Goal: Task Accomplishment & Management: Complete application form

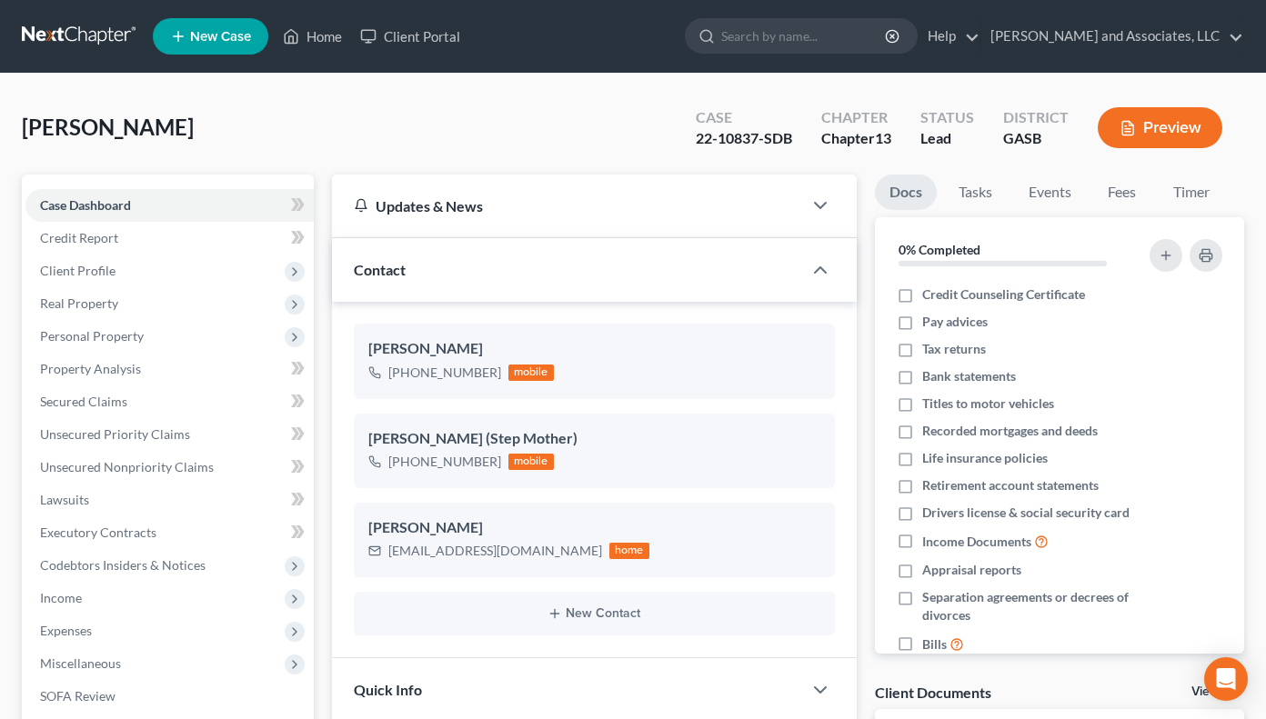
scroll to position [2283, 0]
click at [317, 30] on link "Home" at bounding box center [312, 36] width 77 height 33
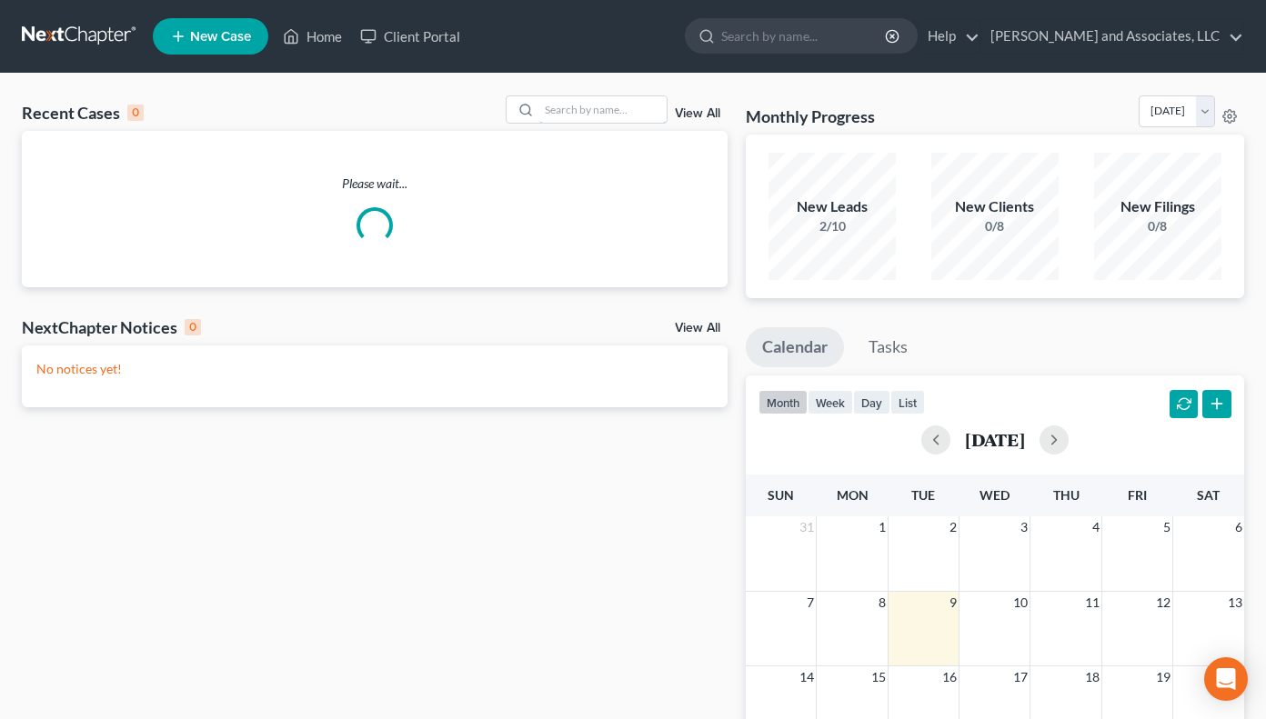
drag, startPoint x: 545, startPoint y: 98, endPoint x: 542, endPoint y: 67, distance: 31.0
click at [548, 78] on div "Recent Cases 0 View All Please wait... NextChapter Notices 0 View All No notice…" at bounding box center [633, 546] width 1266 height 944
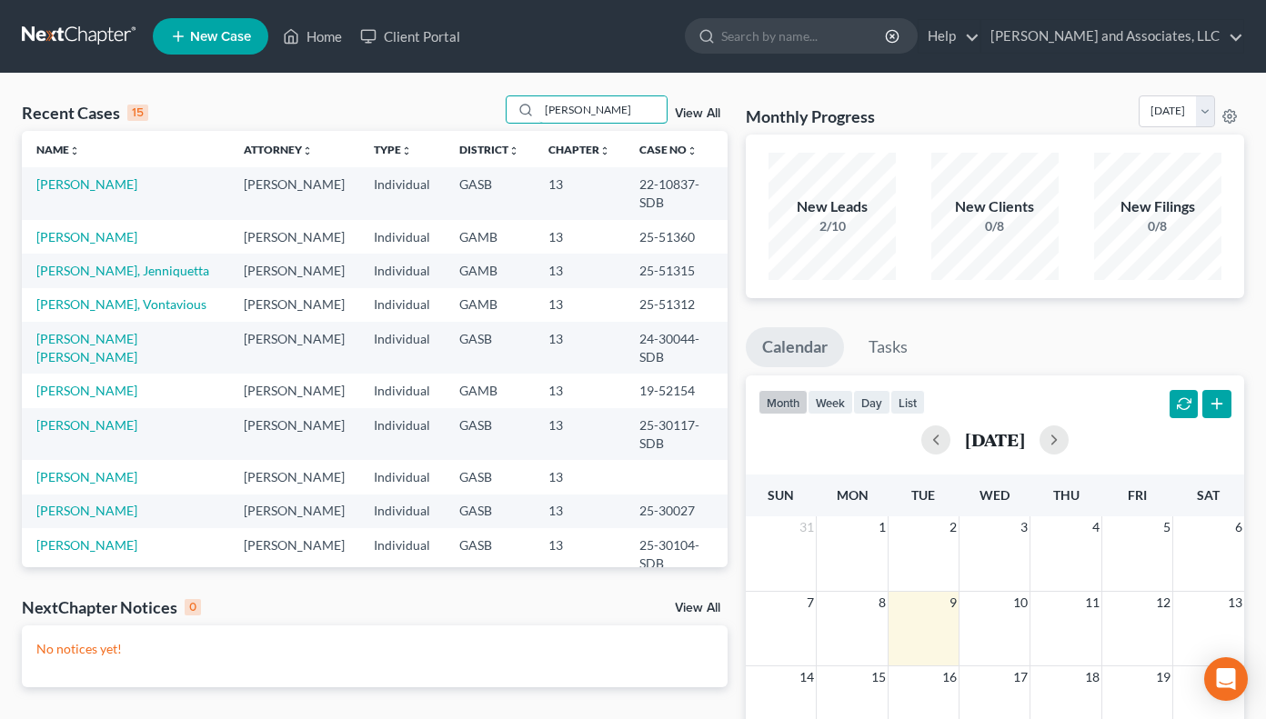
type input "[PERSON_NAME]"
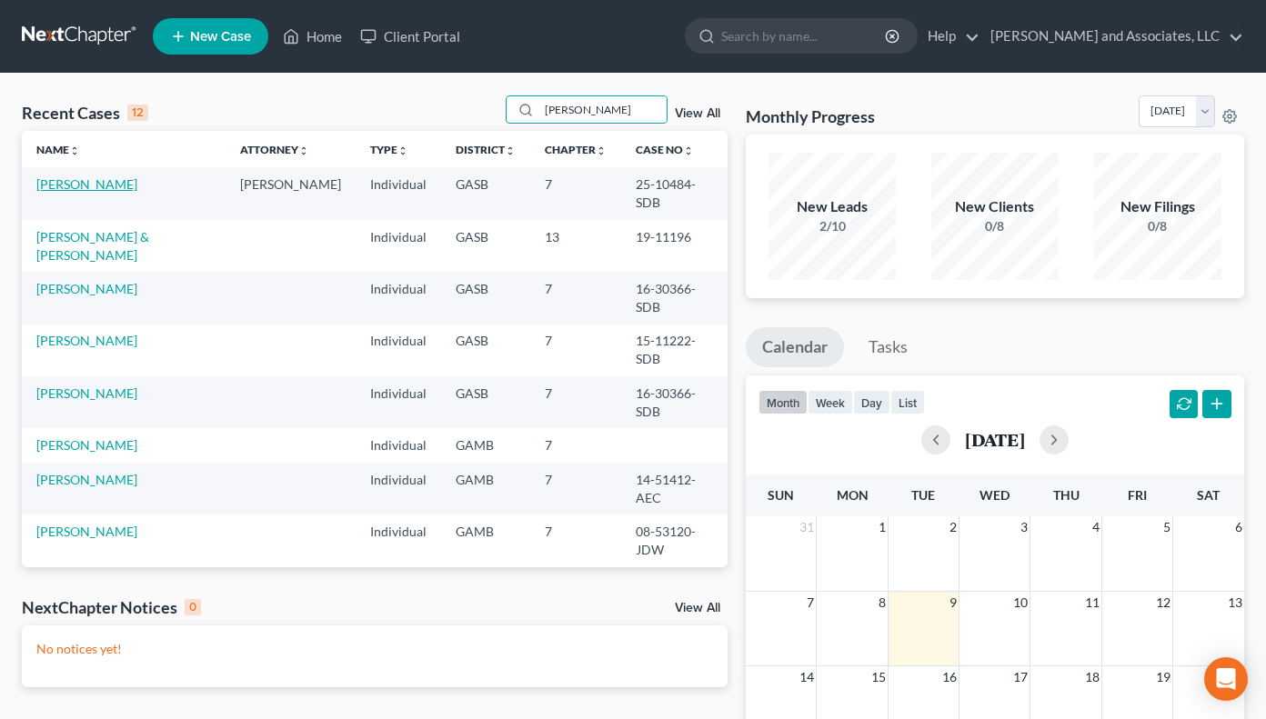
click at [93, 184] on link "[PERSON_NAME]" at bounding box center [86, 183] width 101 height 15
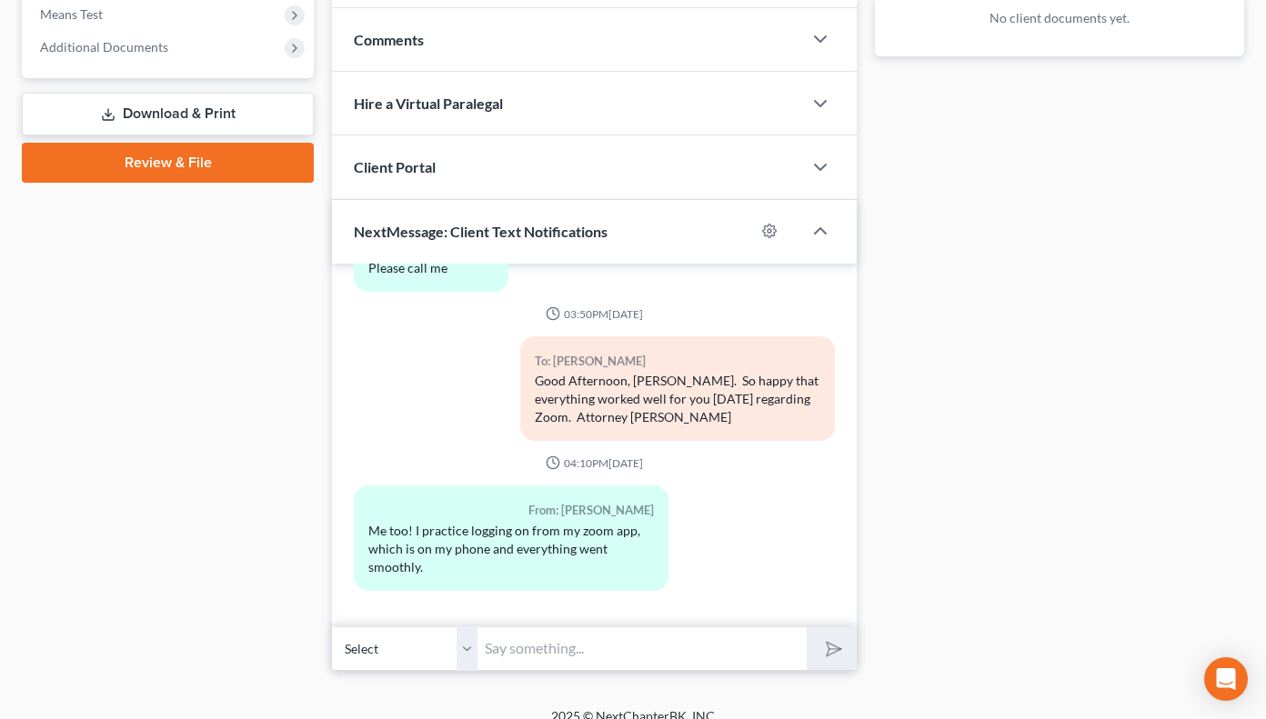
scroll to position [735, 0]
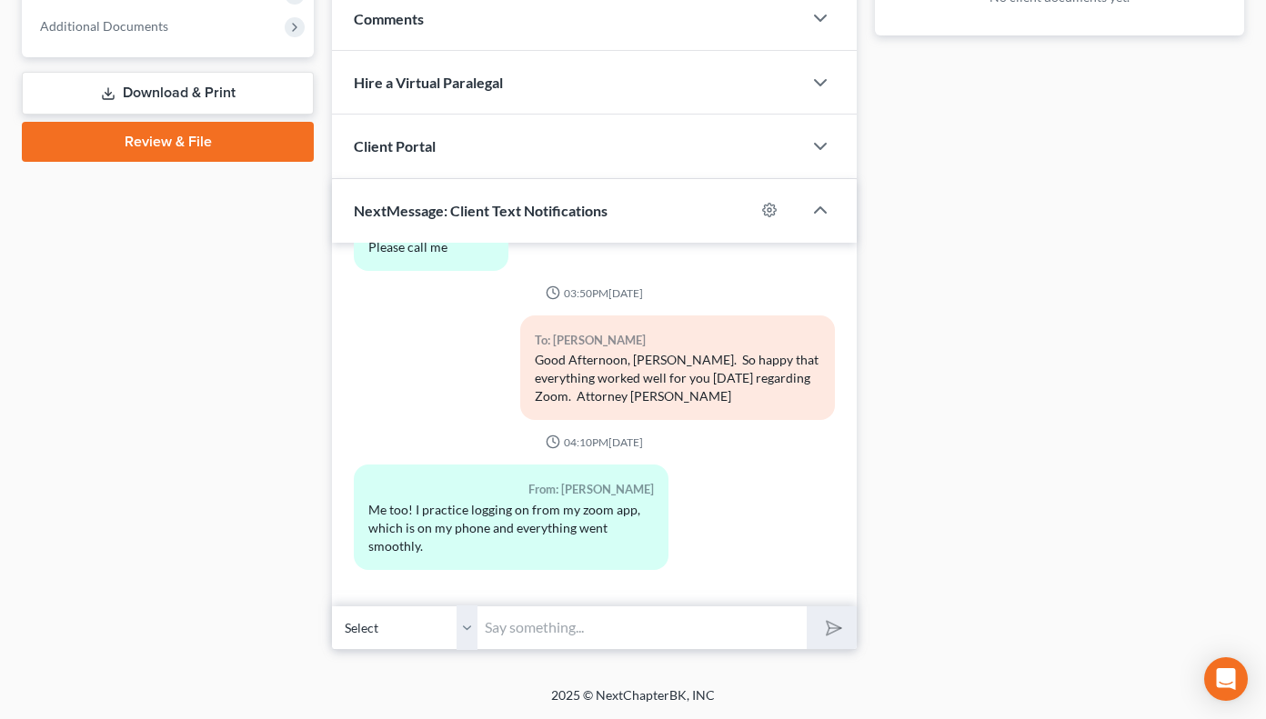
click at [621, 215] on div "NextMessage: Client Text Notifications" at bounding box center [543, 210] width 423 height 63
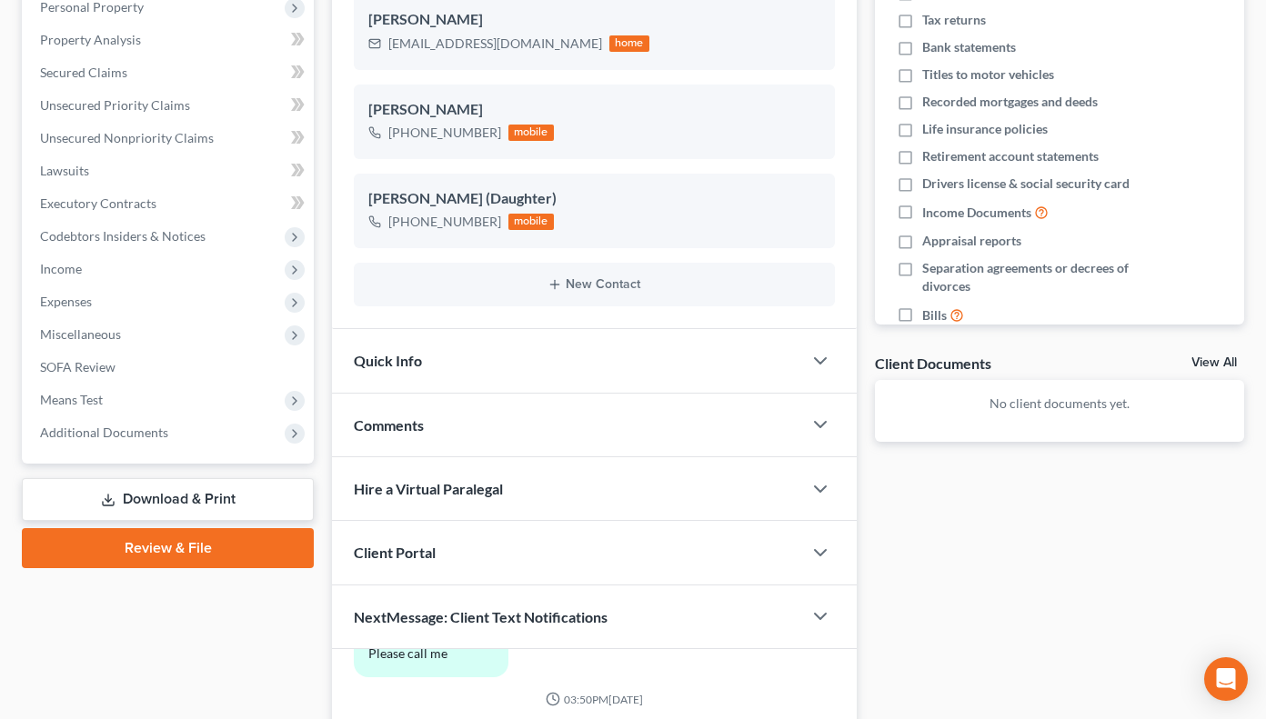
scroll to position [328, 0]
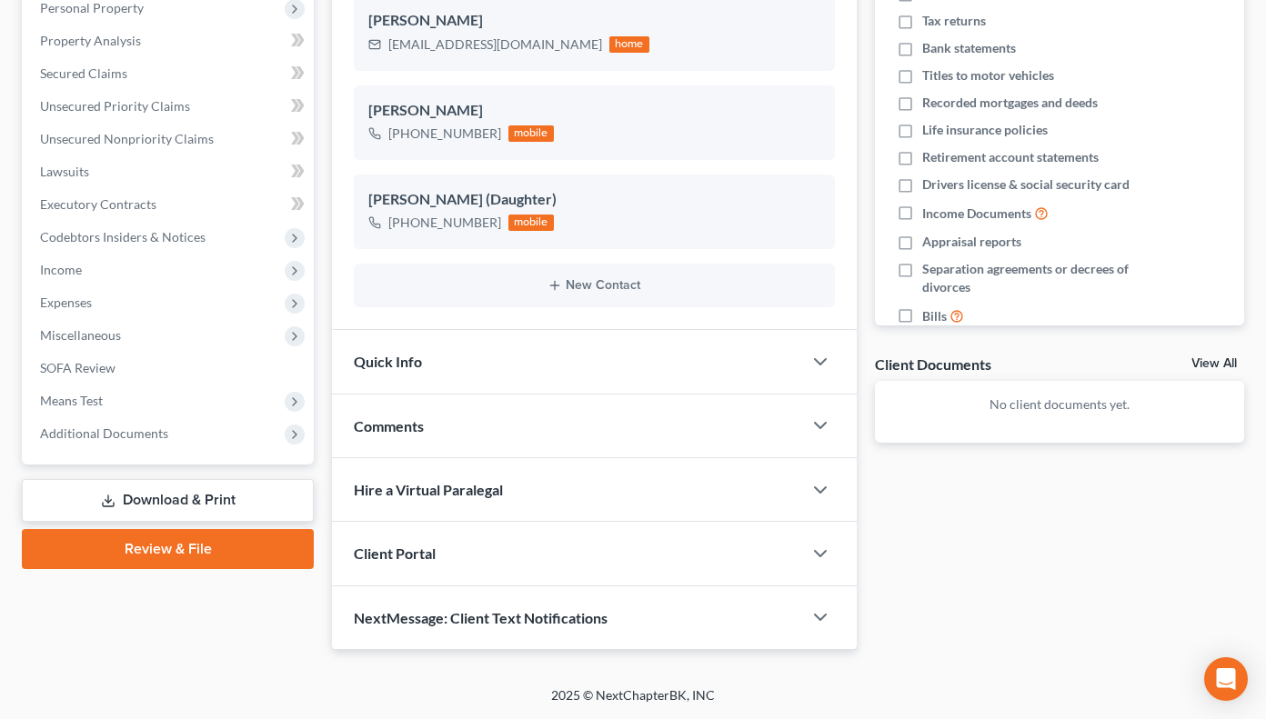
click at [807, 554] on div at bounding box center [829, 553] width 55 height 36
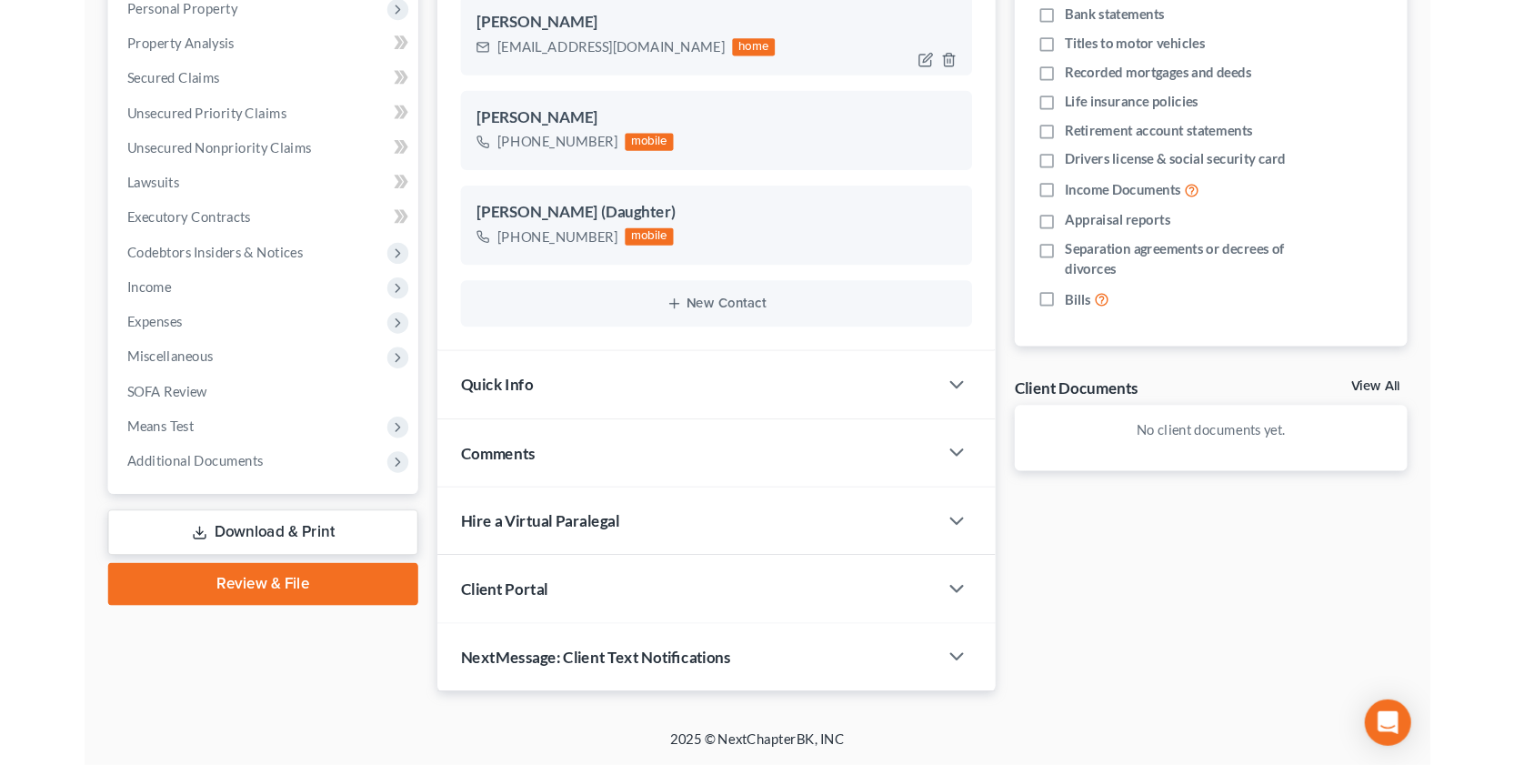
scroll to position [16, 0]
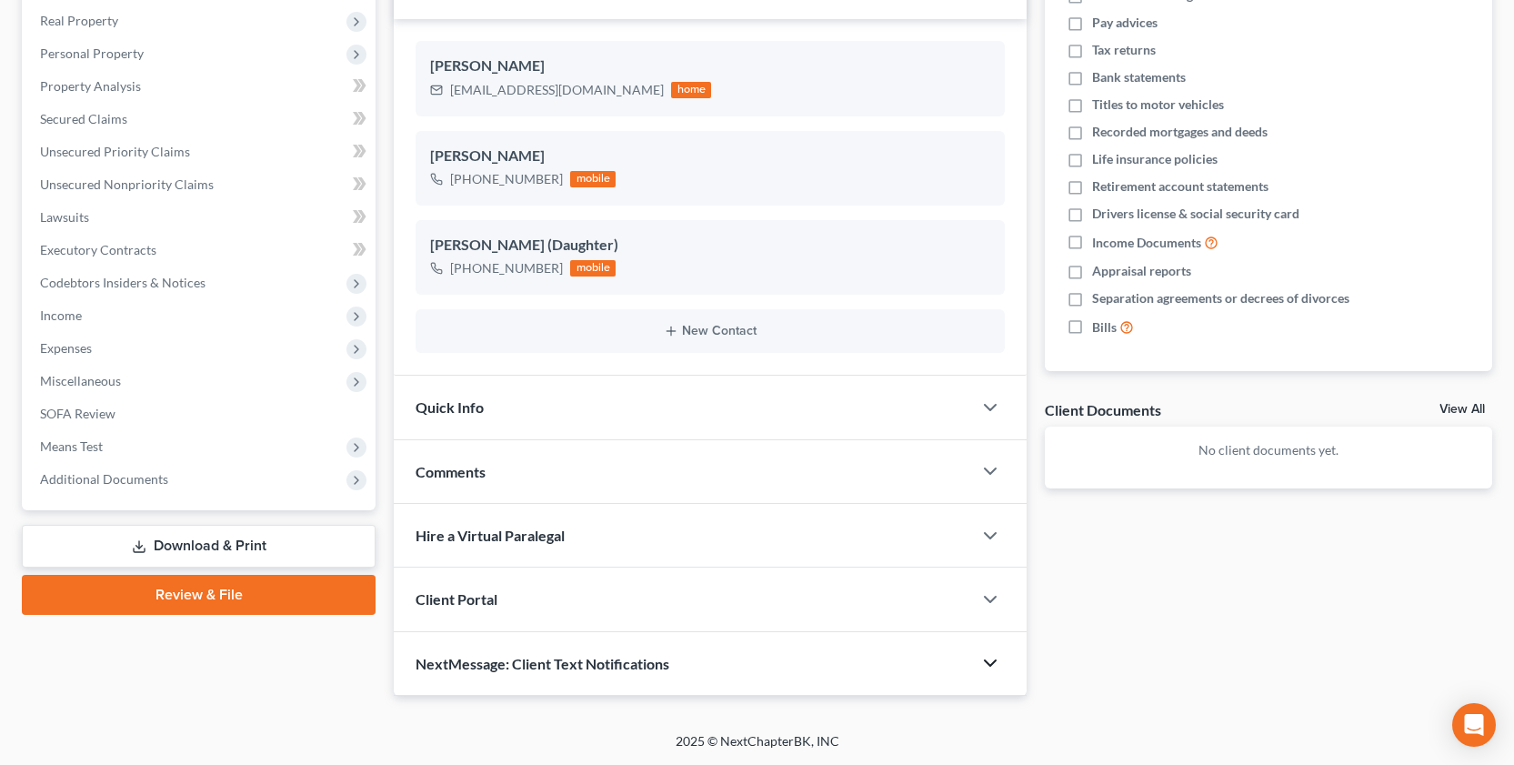
click at [992, 658] on icon "button" at bounding box center [990, 663] width 22 height 22
click at [706, 672] on div "NextMessage: Client Text Notifications" at bounding box center [659, 663] width 531 height 63
drag, startPoint x: 454, startPoint y: 602, endPoint x: 463, endPoint y: 603, distance: 9.1
click at [459, 603] on span "Client Portal" at bounding box center [456, 598] width 82 height 17
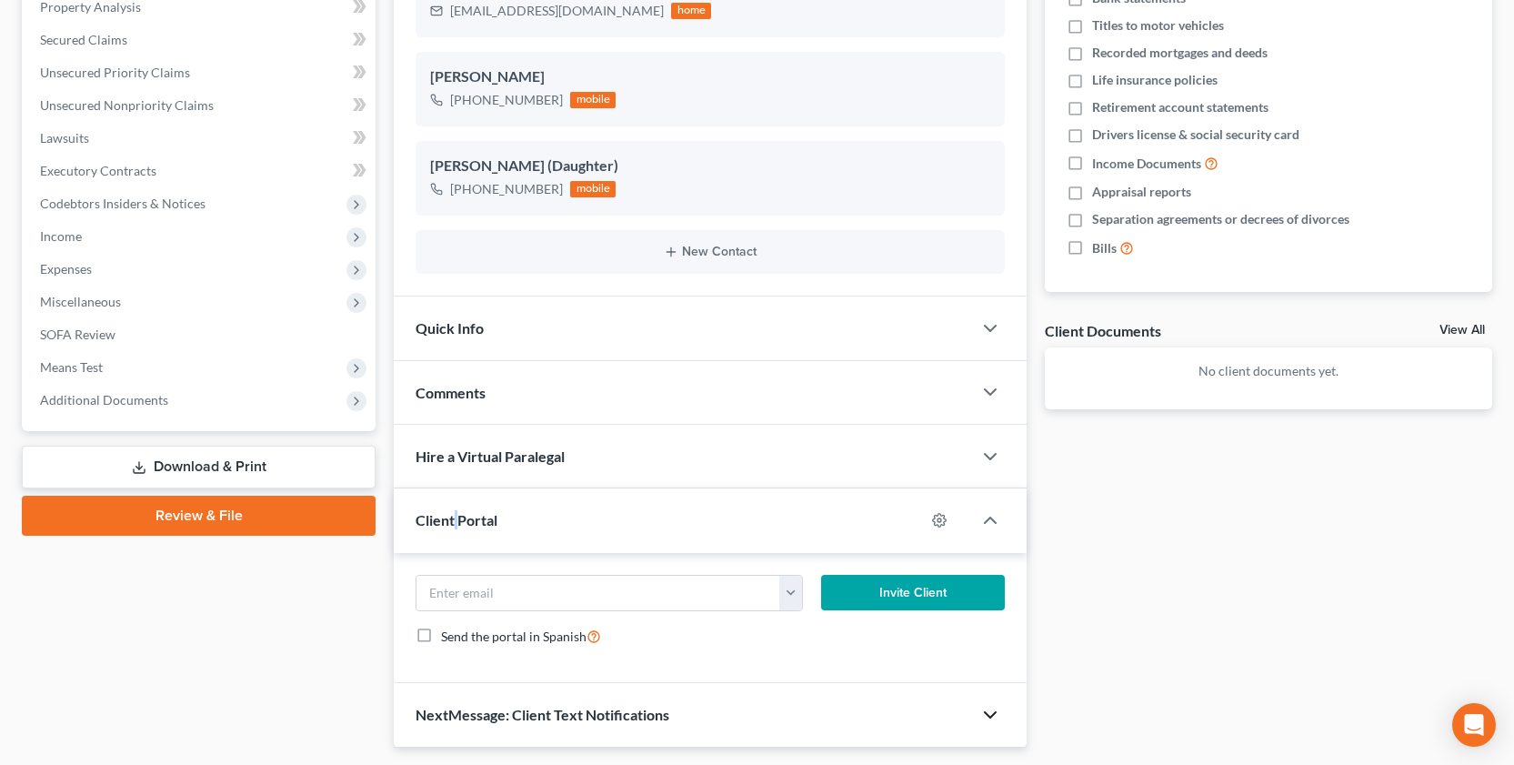
scroll to position [414, 0]
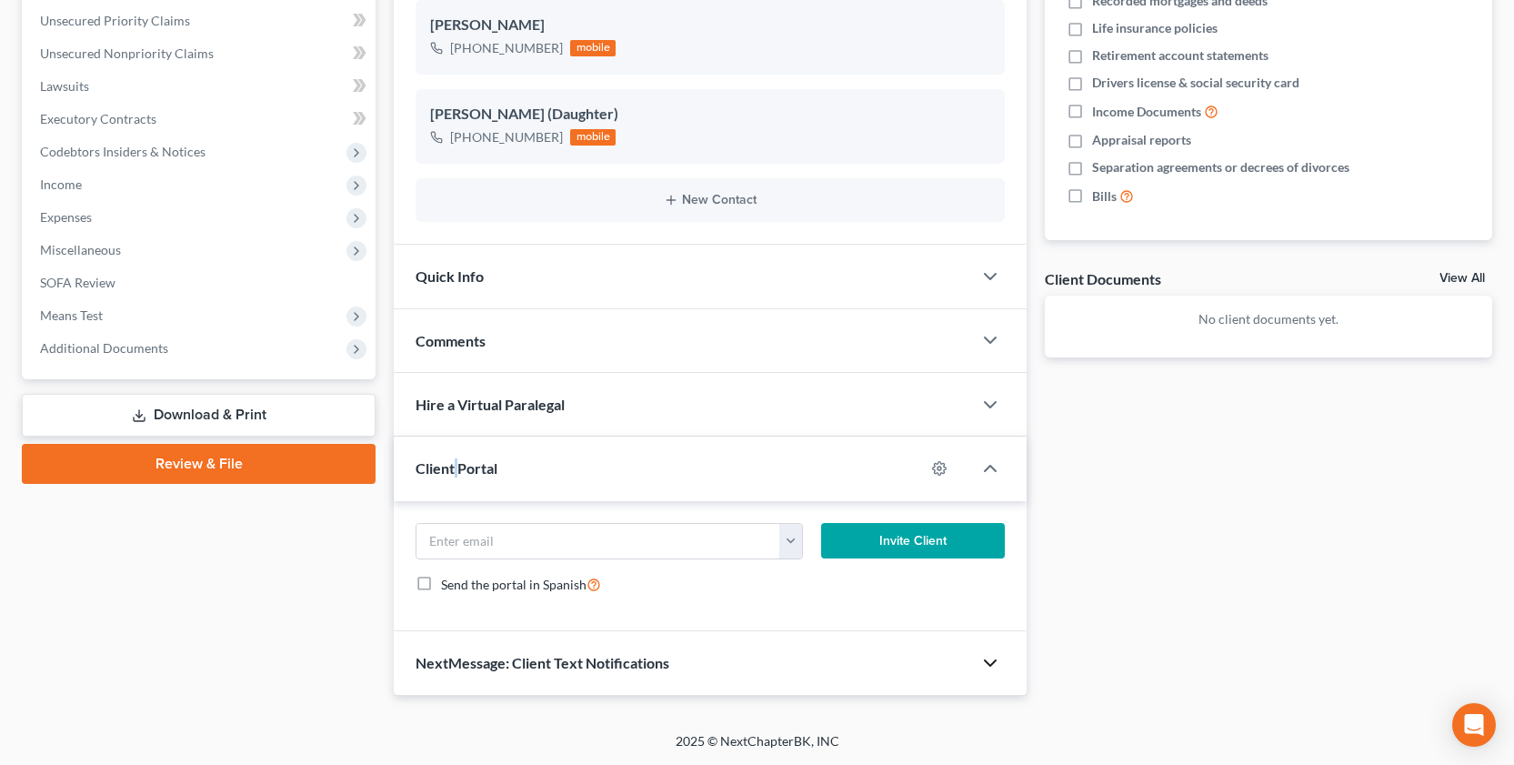
click at [992, 653] on icon "button" at bounding box center [990, 663] width 22 height 22
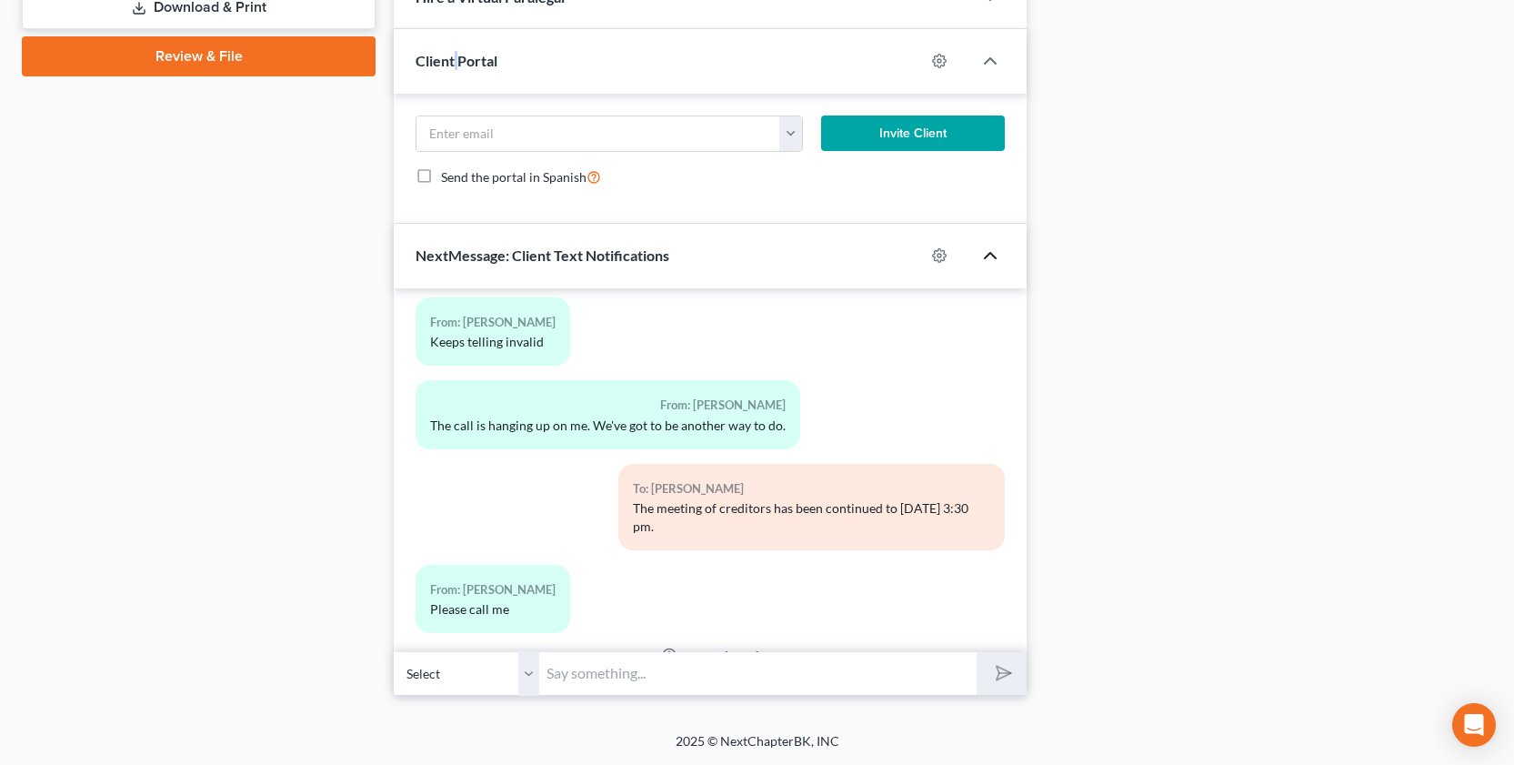
scroll to position [1806, 0]
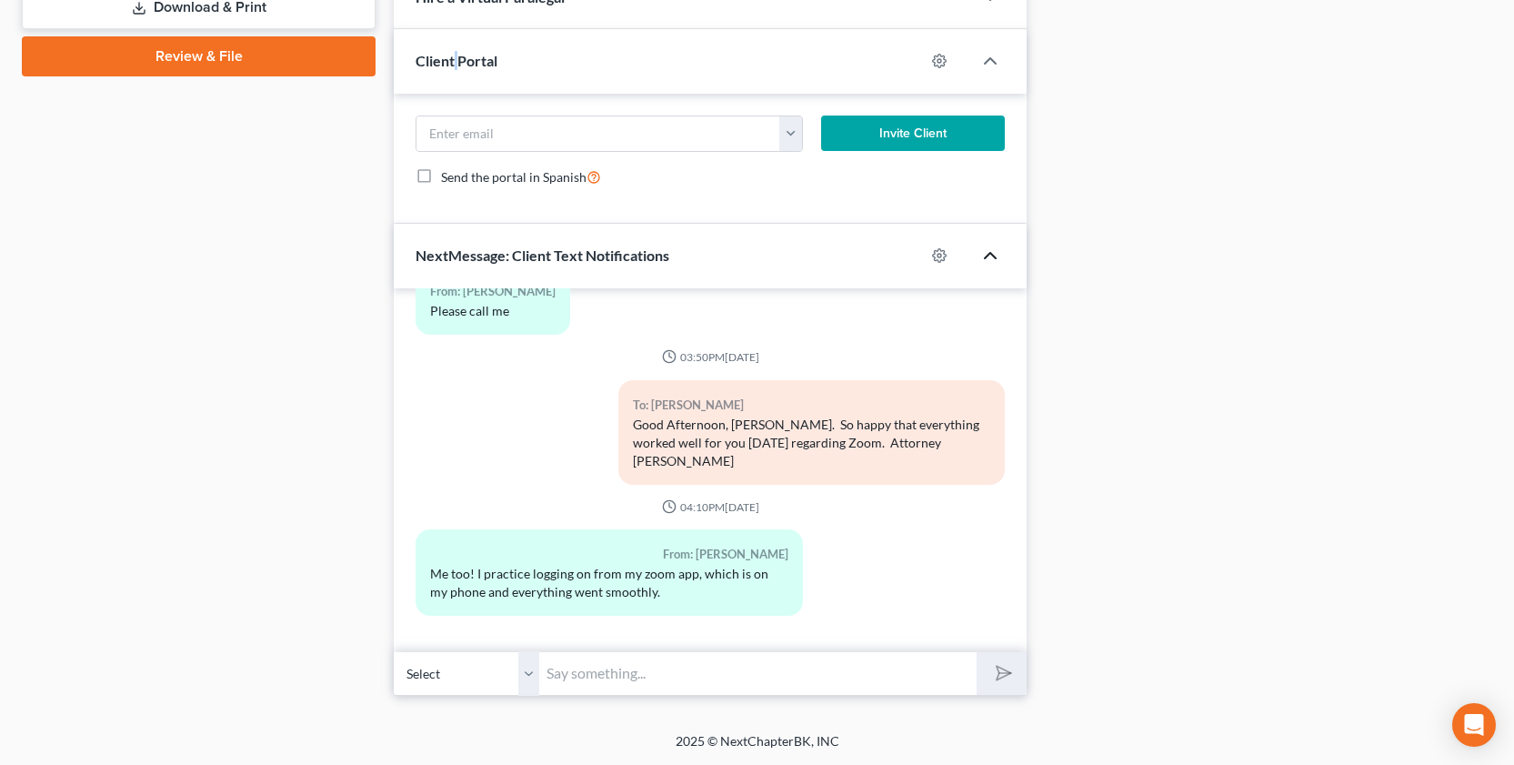
click at [995, 254] on icon "button" at bounding box center [990, 256] width 22 height 22
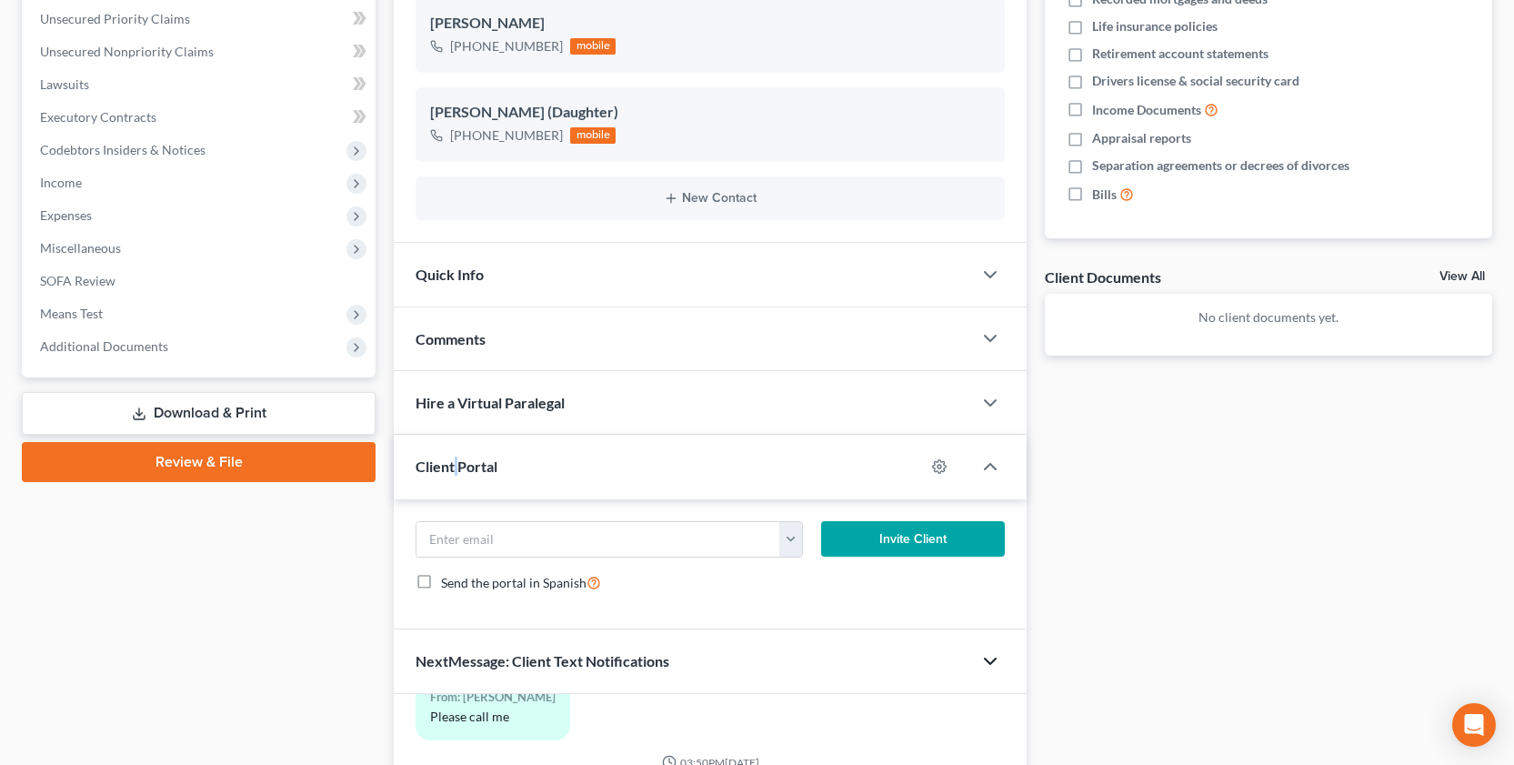
scroll to position [414, 0]
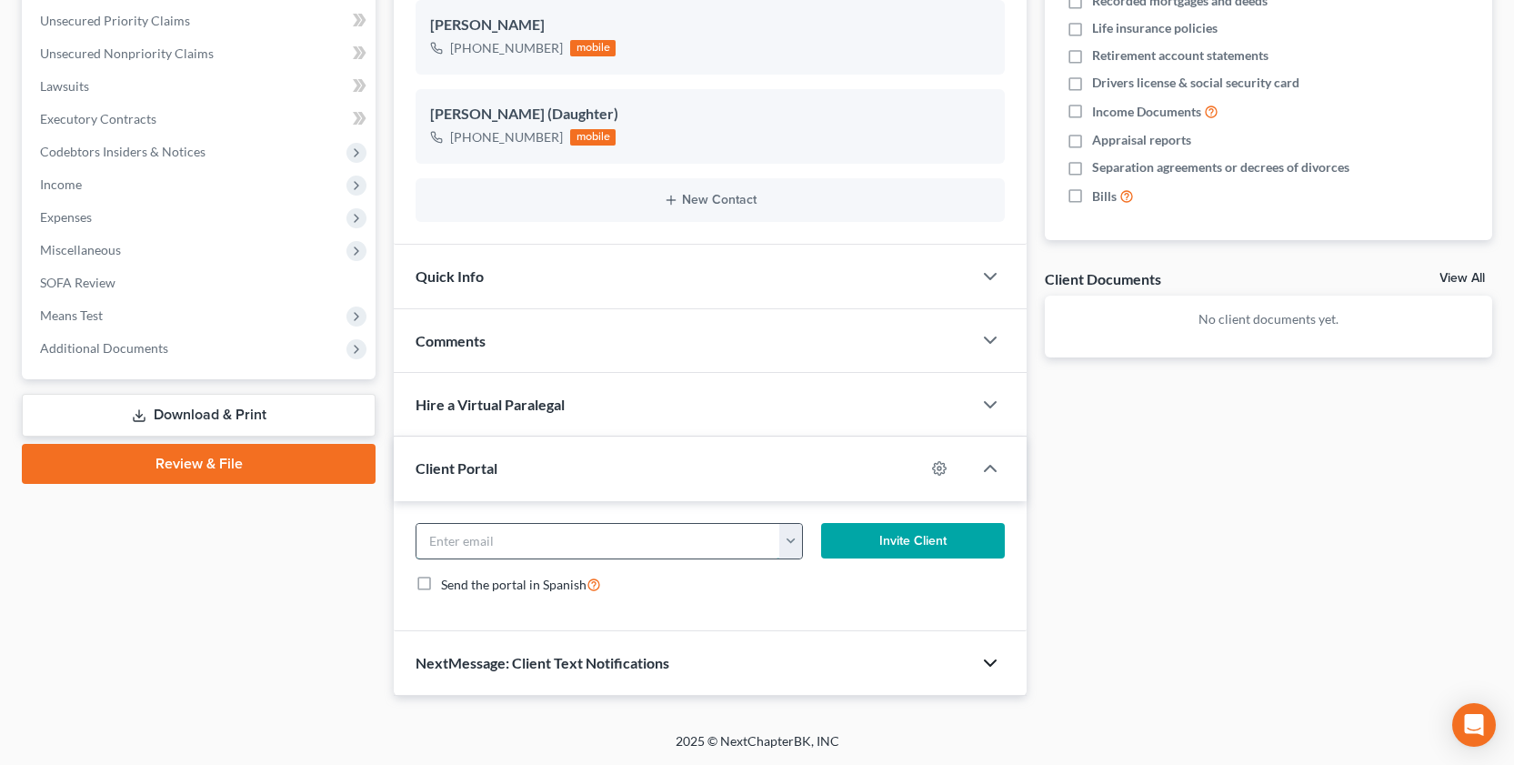
click at [428, 545] on input "email" at bounding box center [598, 541] width 364 height 35
drag, startPoint x: 426, startPoint y: 539, endPoint x: 438, endPoint y: 677, distance: 138.7
click at [422, 542] on input "I spoke with Ms. [PERSON_NAME]" at bounding box center [598, 541] width 364 height 35
click at [647, 545] on input "[PERSON_NAME], I spoke with Ms. [PERSON_NAME]" at bounding box center [598, 541] width 364 height 35
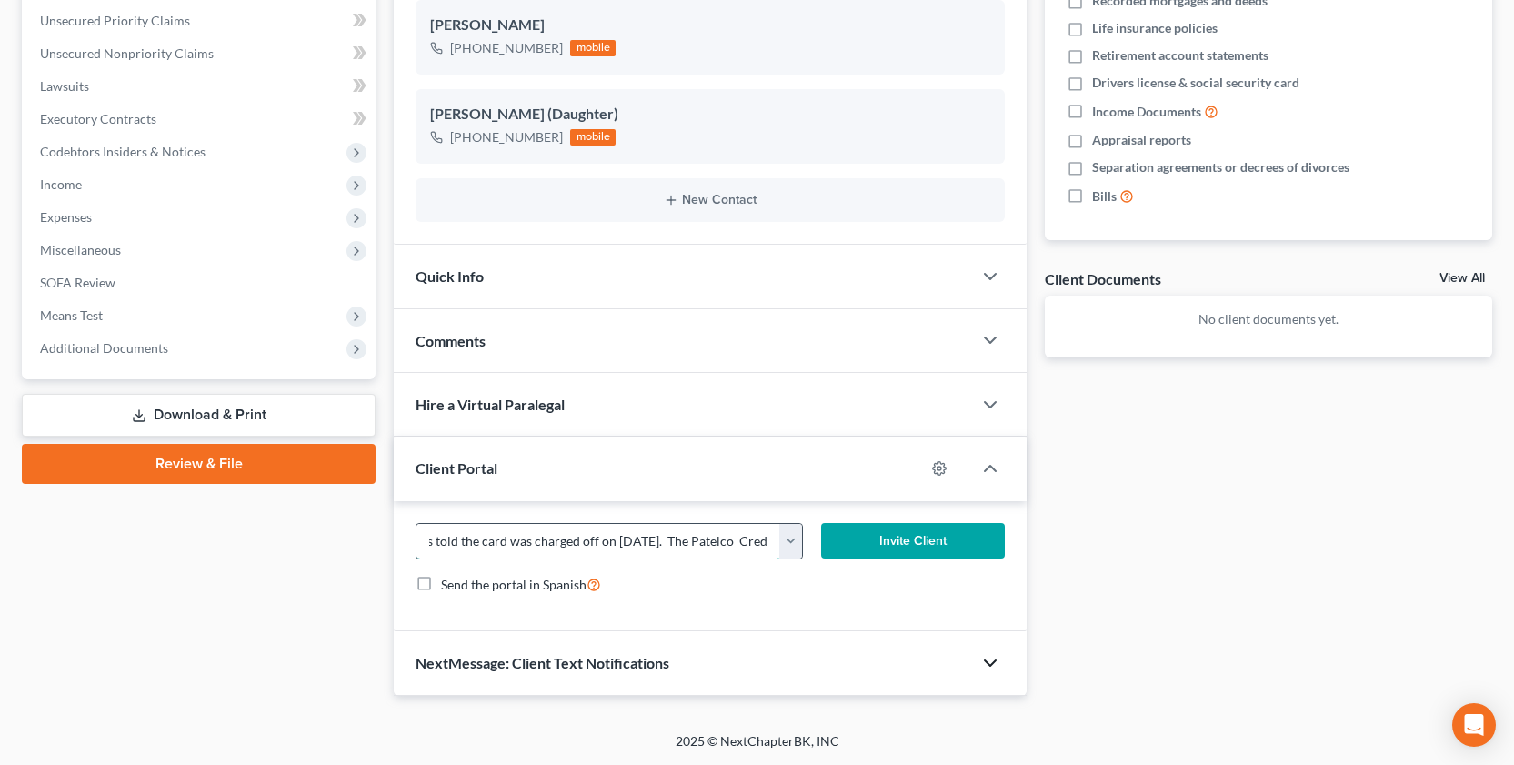
click at [707, 543] on input "[PERSON_NAME], I spoke with Ms. [PERSON_NAME] regarding the Patelco Credit Unio…" at bounding box center [598, 541] width 364 height 35
click at [565, 547] on input "[PERSON_NAME], I spoke with Ms. [PERSON_NAME] regarding the Patelco Credit Unio…" at bounding box center [598, 541] width 364 height 35
type input "[PERSON_NAME], I spoke with Ms. [PERSON_NAME] regarding the Patelco Credit Unio…"
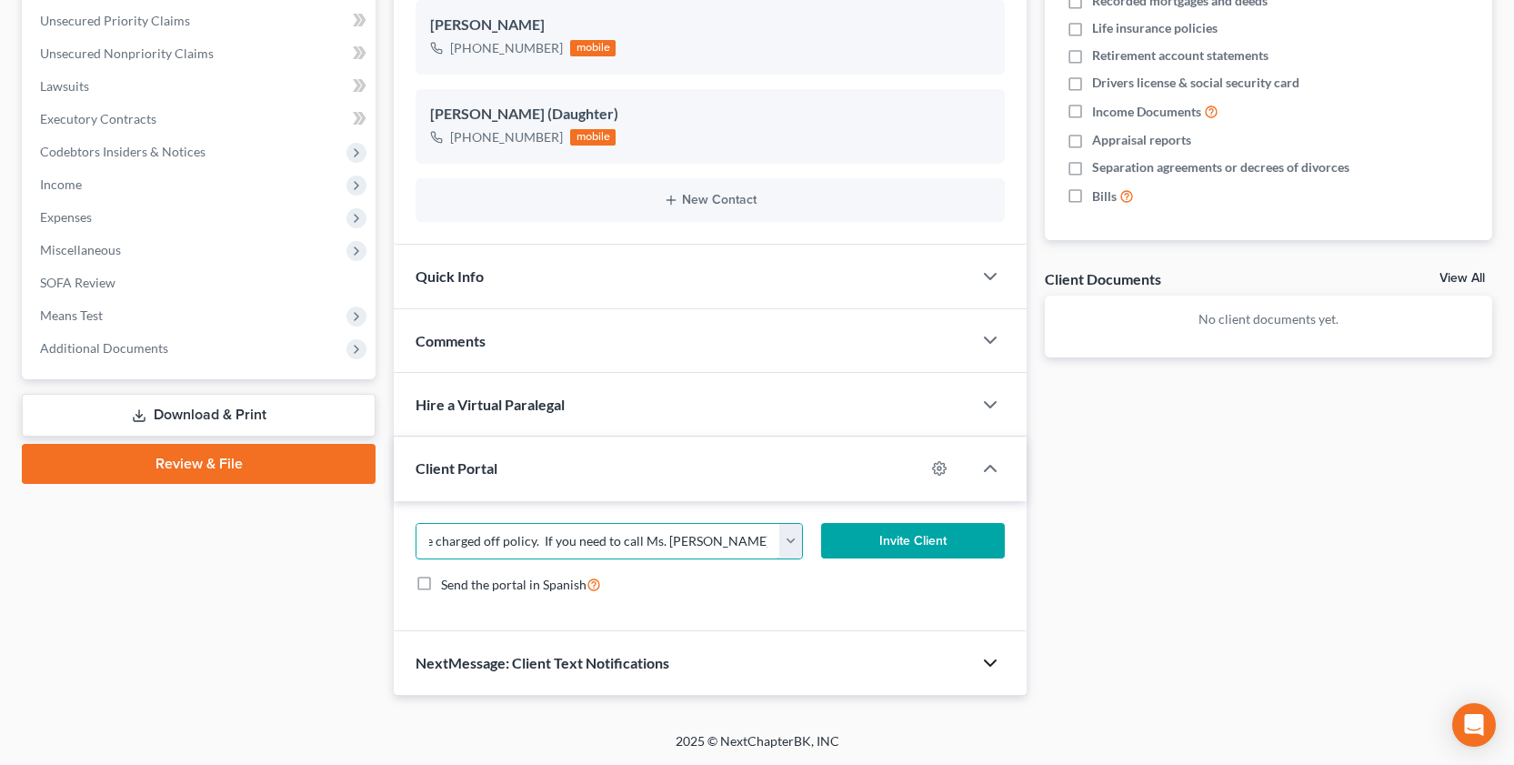
click at [821, 523] on button "Invite Client" at bounding box center [913, 541] width 185 height 36
drag, startPoint x: 775, startPoint y: 539, endPoint x: 282, endPoint y: 584, distance: 495.7
click at [282, 584] on div "Petition Navigation Case Dashboard Payments Invoices Payments Payments Credit R…" at bounding box center [757, 228] width 1488 height 935
click at [700, 673] on div "NextMessage: Client Text Notifications" at bounding box center [683, 662] width 578 height 63
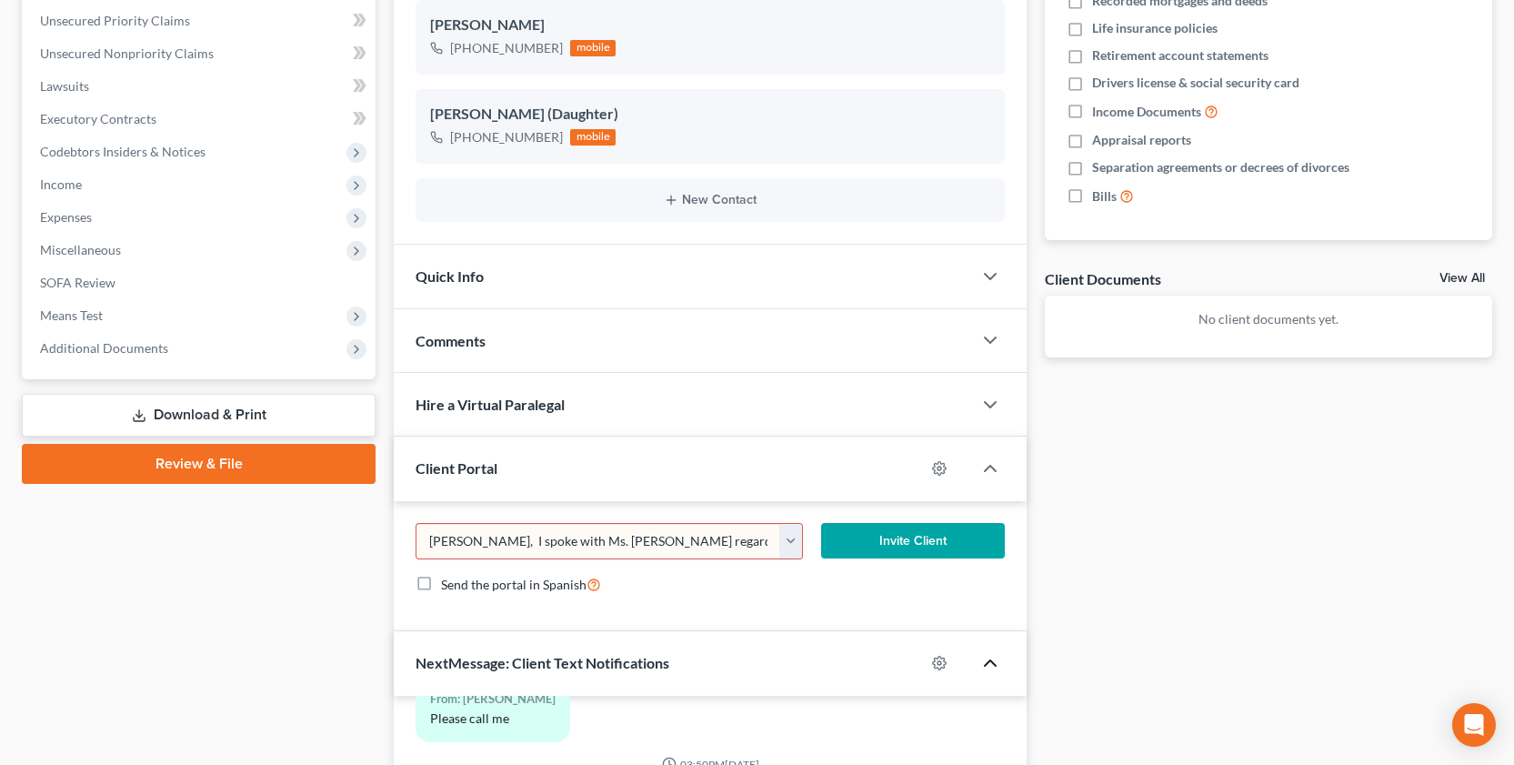
click at [416, 662] on span "NextMessage: Client Text Notifications" at bounding box center [542, 662] width 254 height 17
click at [663, 664] on span "NextMessage: Client Text Notifications" at bounding box center [542, 662] width 254 height 17
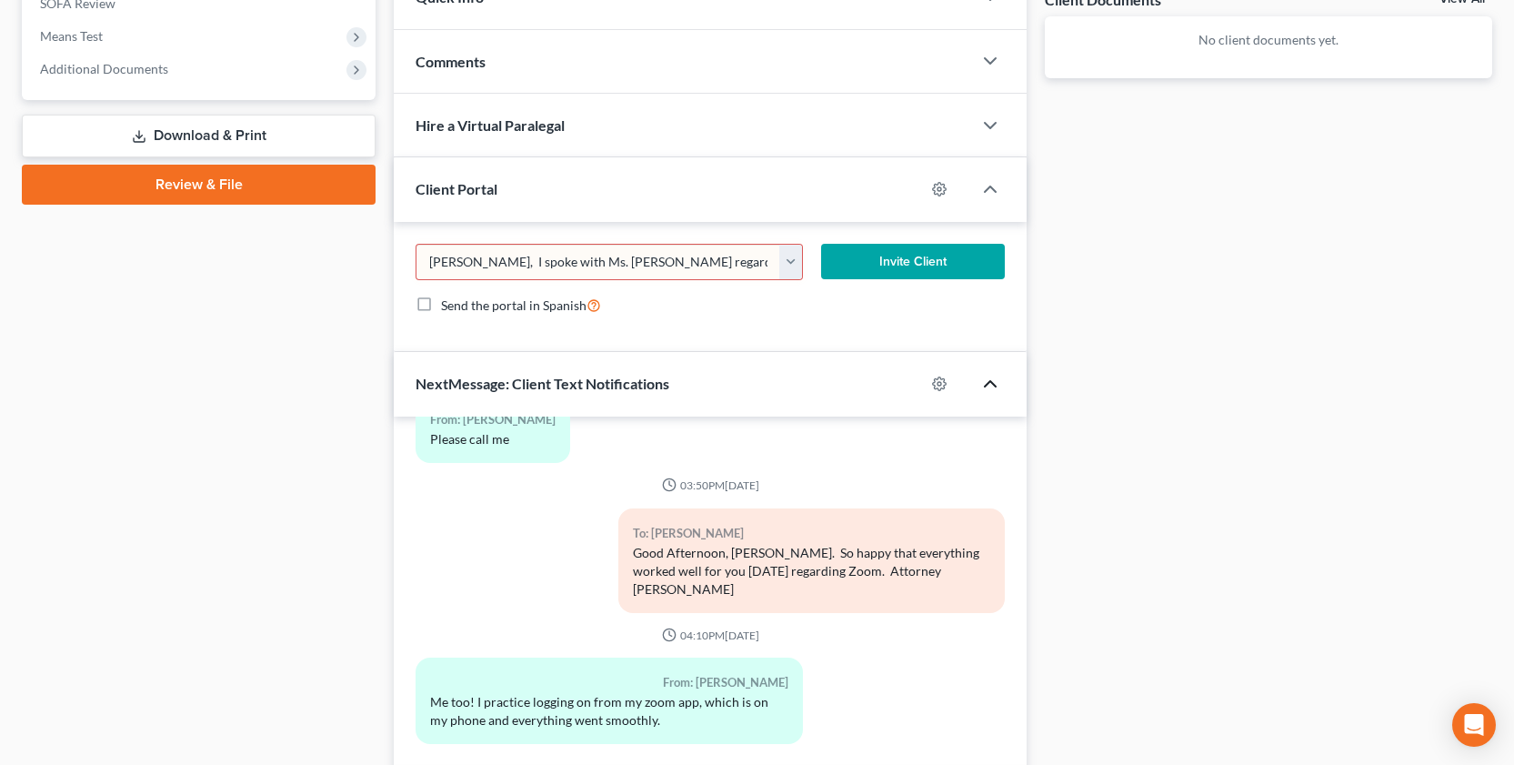
scroll to position [695, 0]
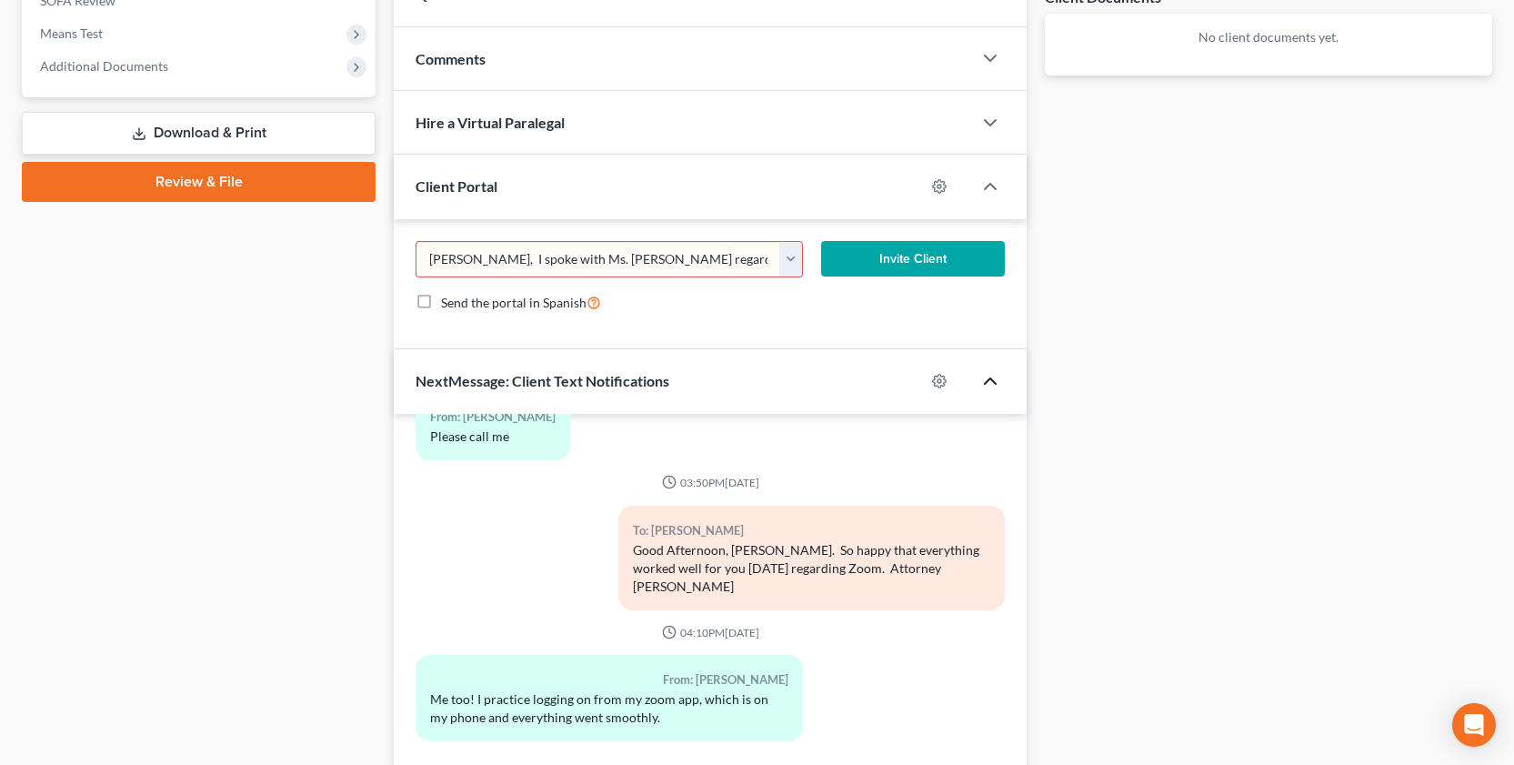
click at [990, 378] on polyline "button" at bounding box center [990, 380] width 11 height 5
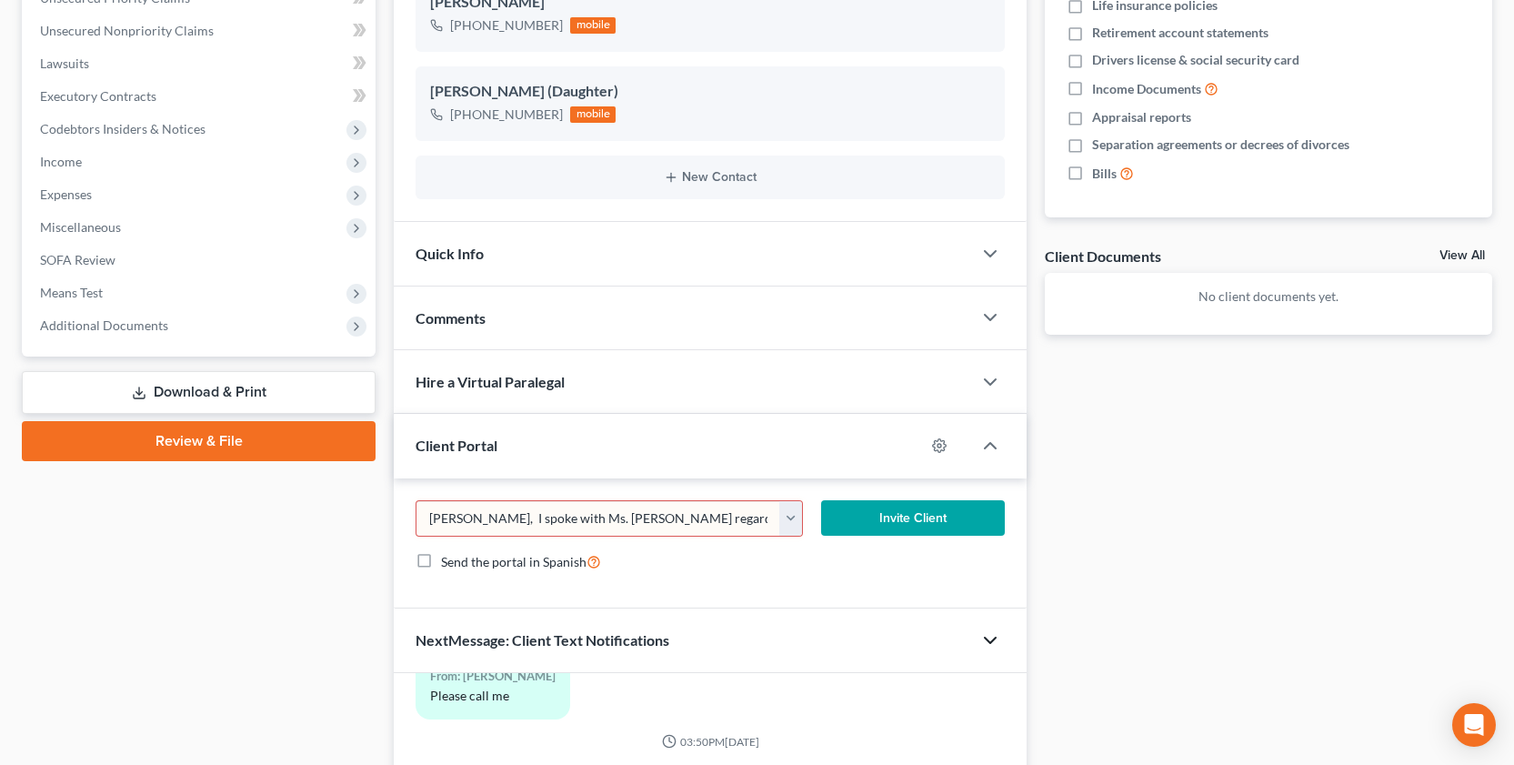
scroll to position [414, 0]
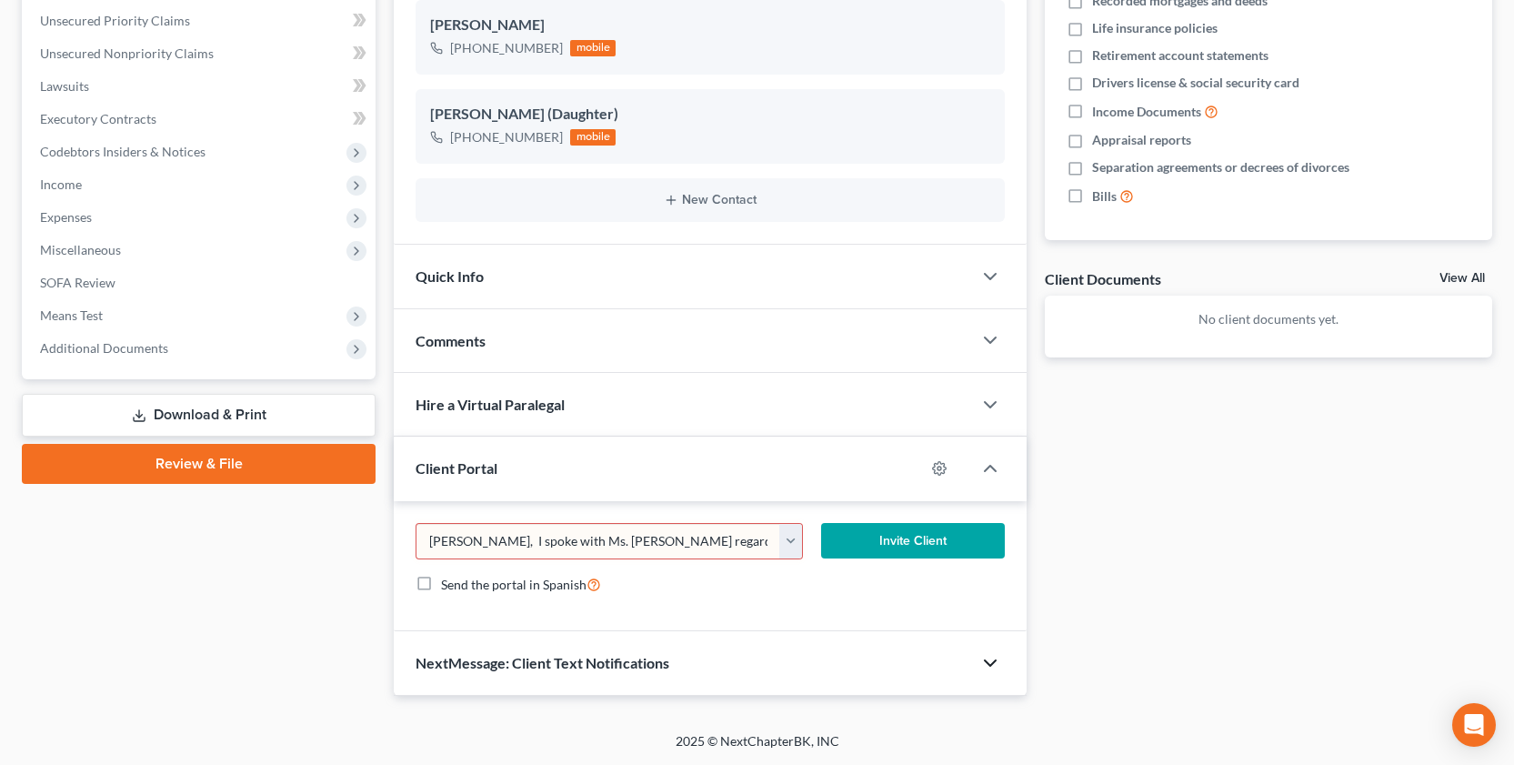
click at [420, 665] on span "NextMessage: Client Text Notifications" at bounding box center [542, 662] width 254 height 17
click at [418, 664] on span "NextMessage: Client Text Notifications" at bounding box center [542, 662] width 254 height 17
click at [661, 655] on span "NextMessage: Client Text Notifications" at bounding box center [542, 662] width 254 height 17
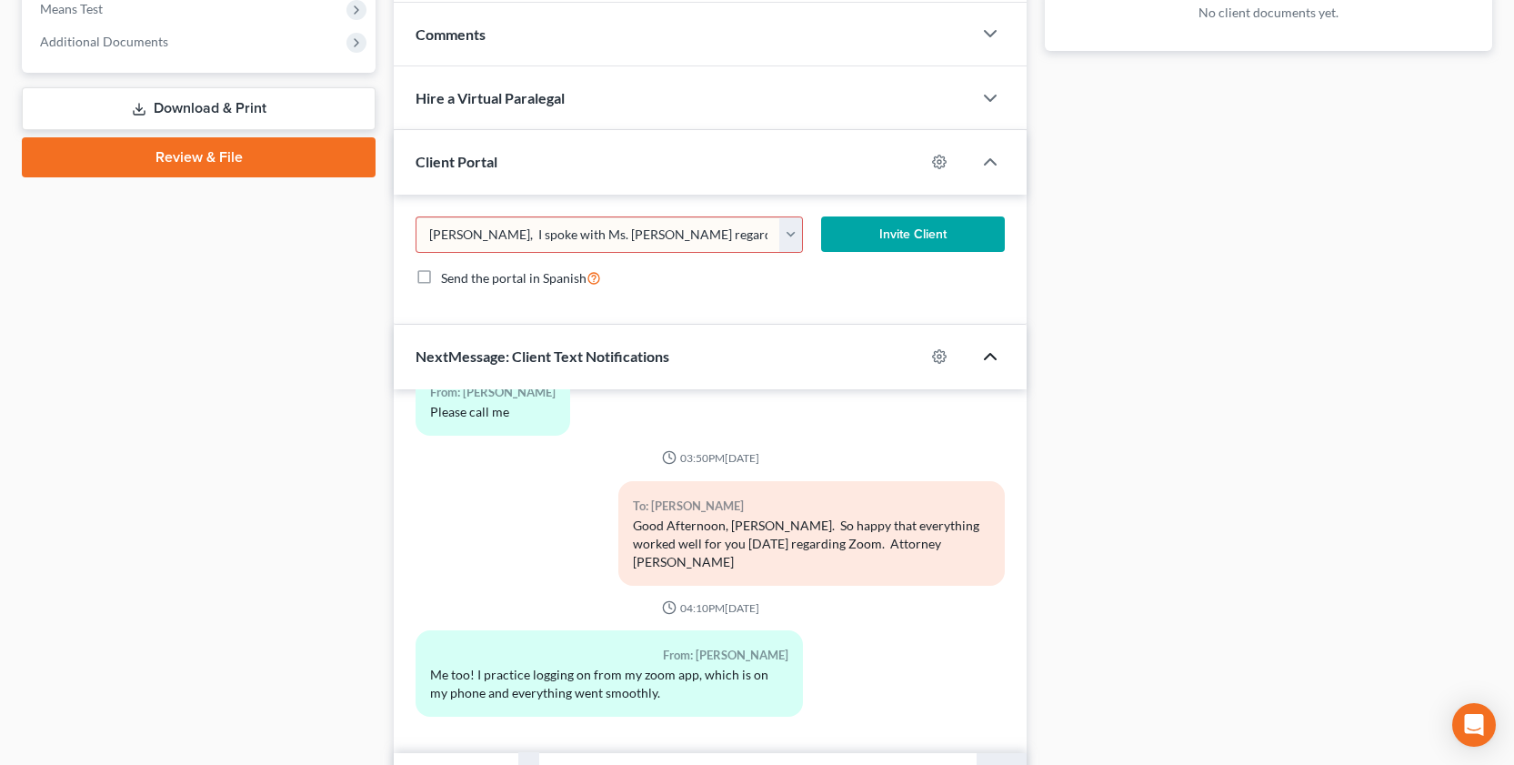
scroll to position [723, 0]
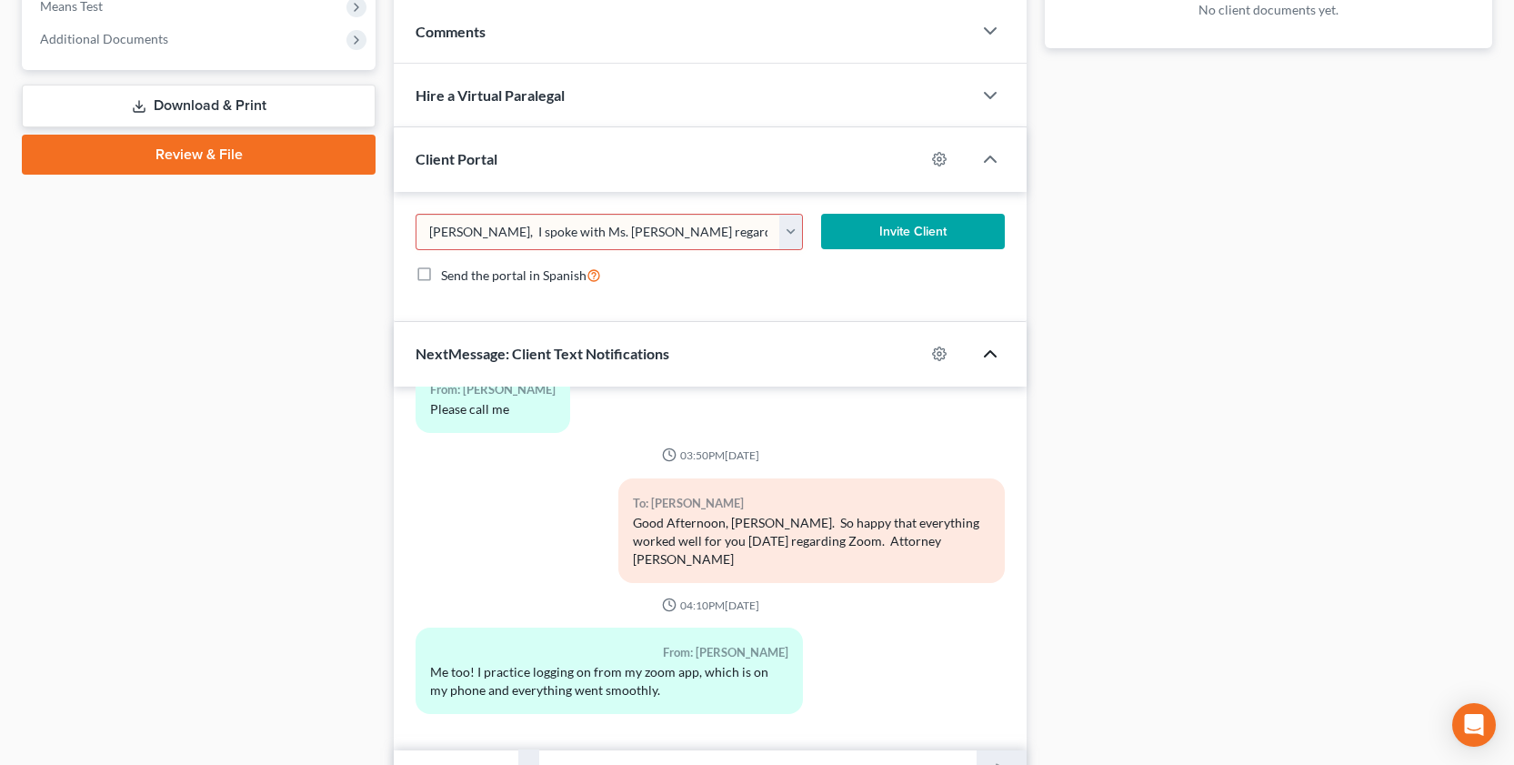
click at [534, 433] on div "From: [PERSON_NAME] Please call me" at bounding box center [492, 399] width 155 height 68
click at [558, 362] on span "NextMessage: Client Text Notifications" at bounding box center [542, 353] width 254 height 17
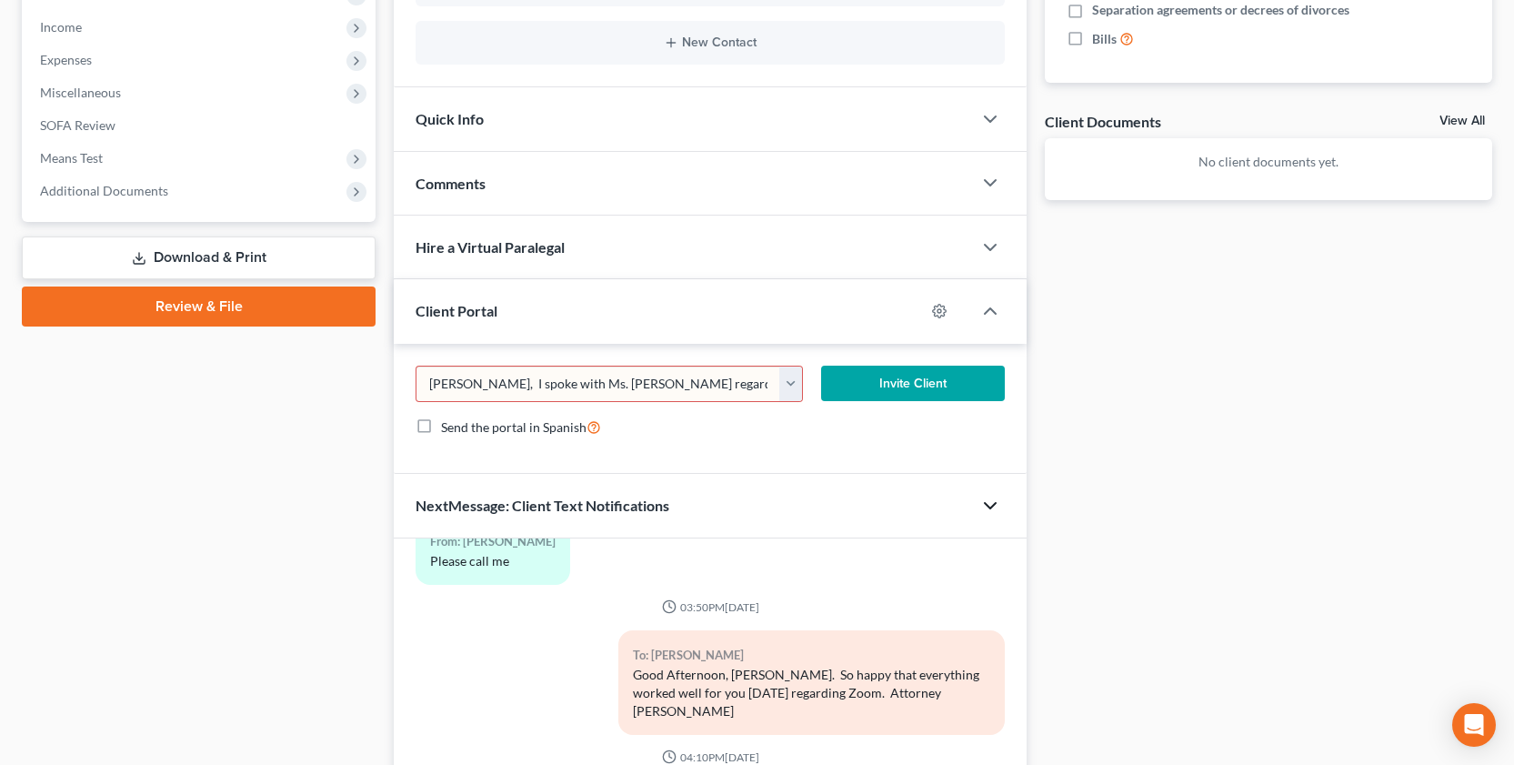
scroll to position [414, 0]
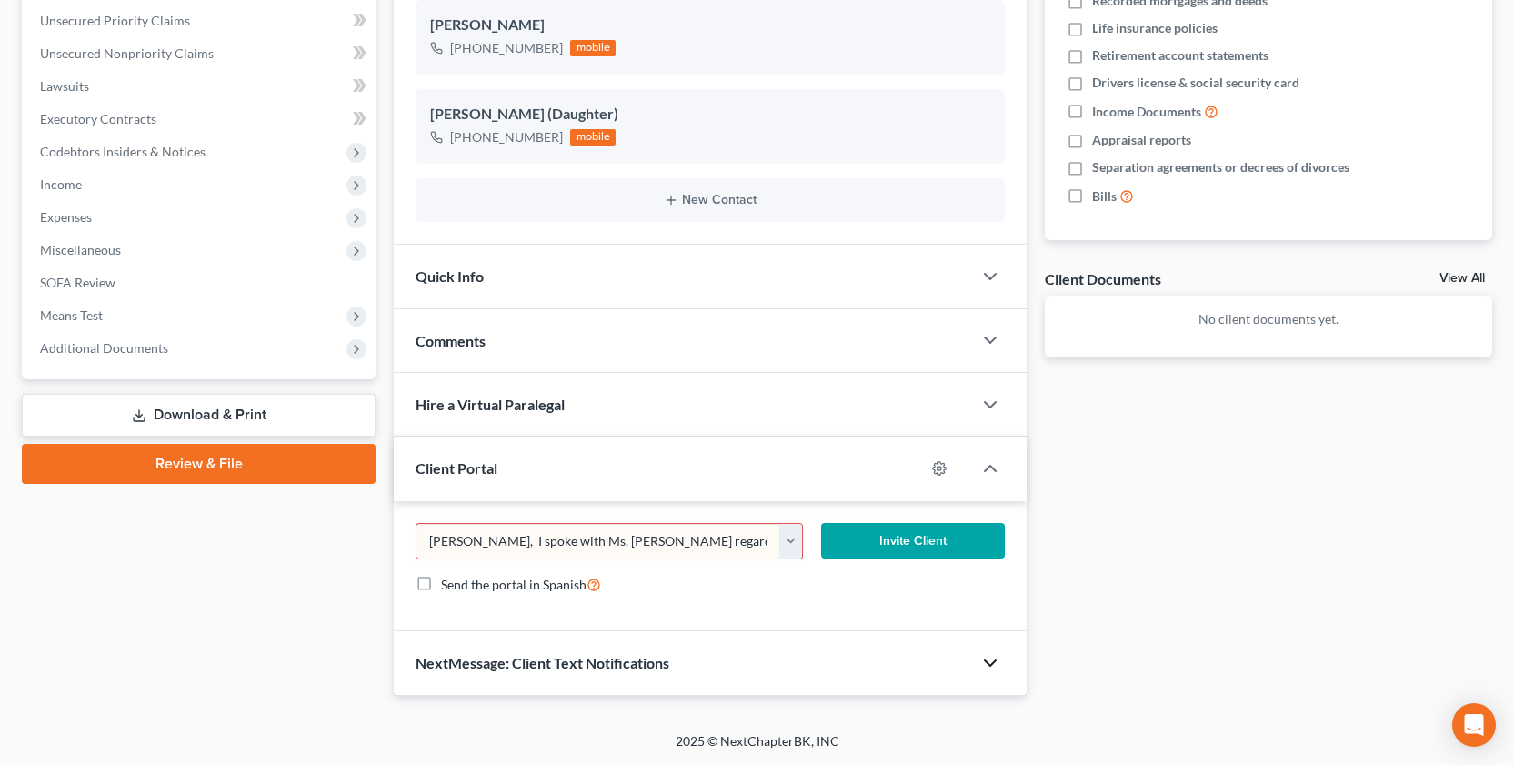
click at [679, 668] on div "NextMessage: Client Text Notifications" at bounding box center [683, 662] width 578 height 63
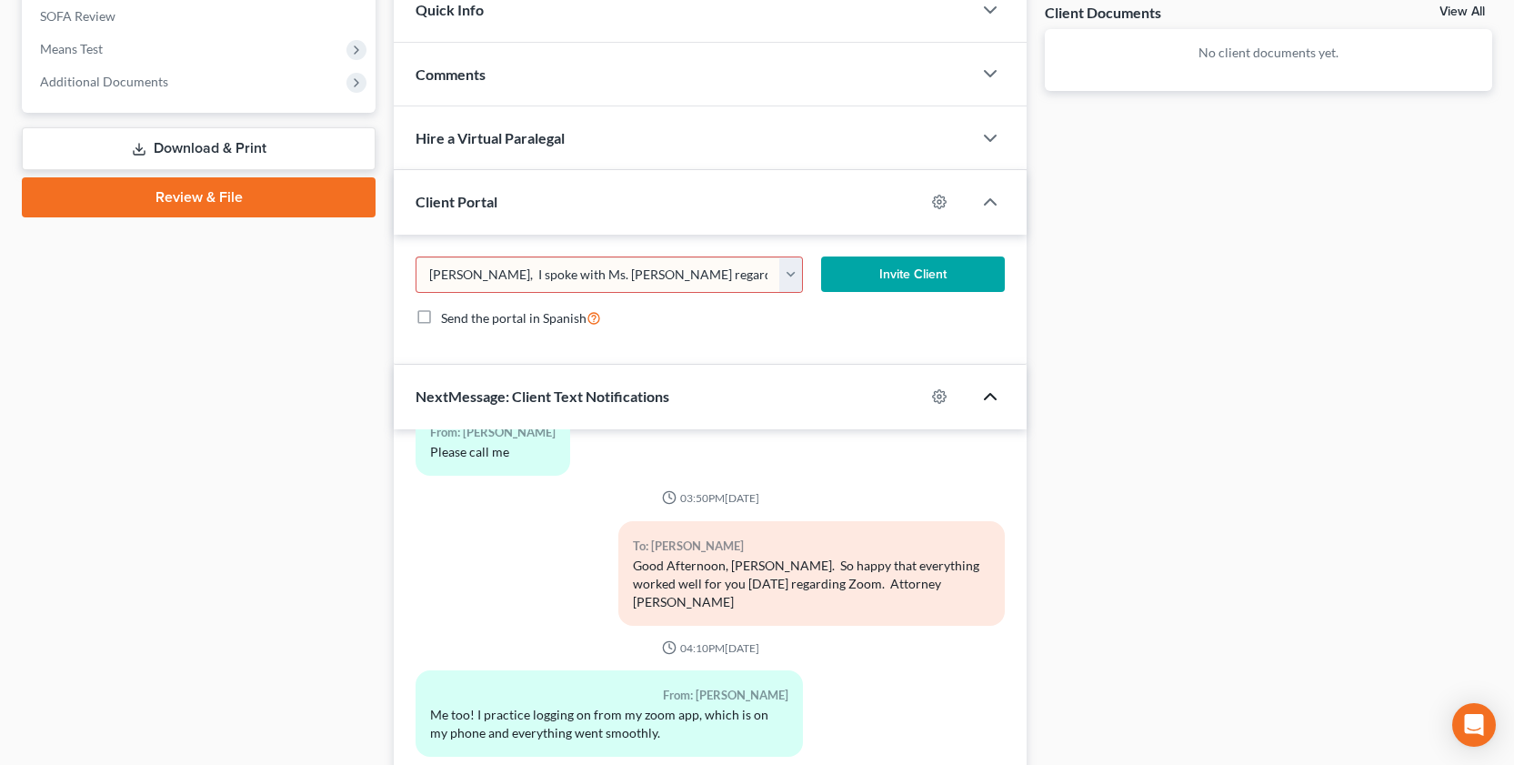
scroll to position [723, 0]
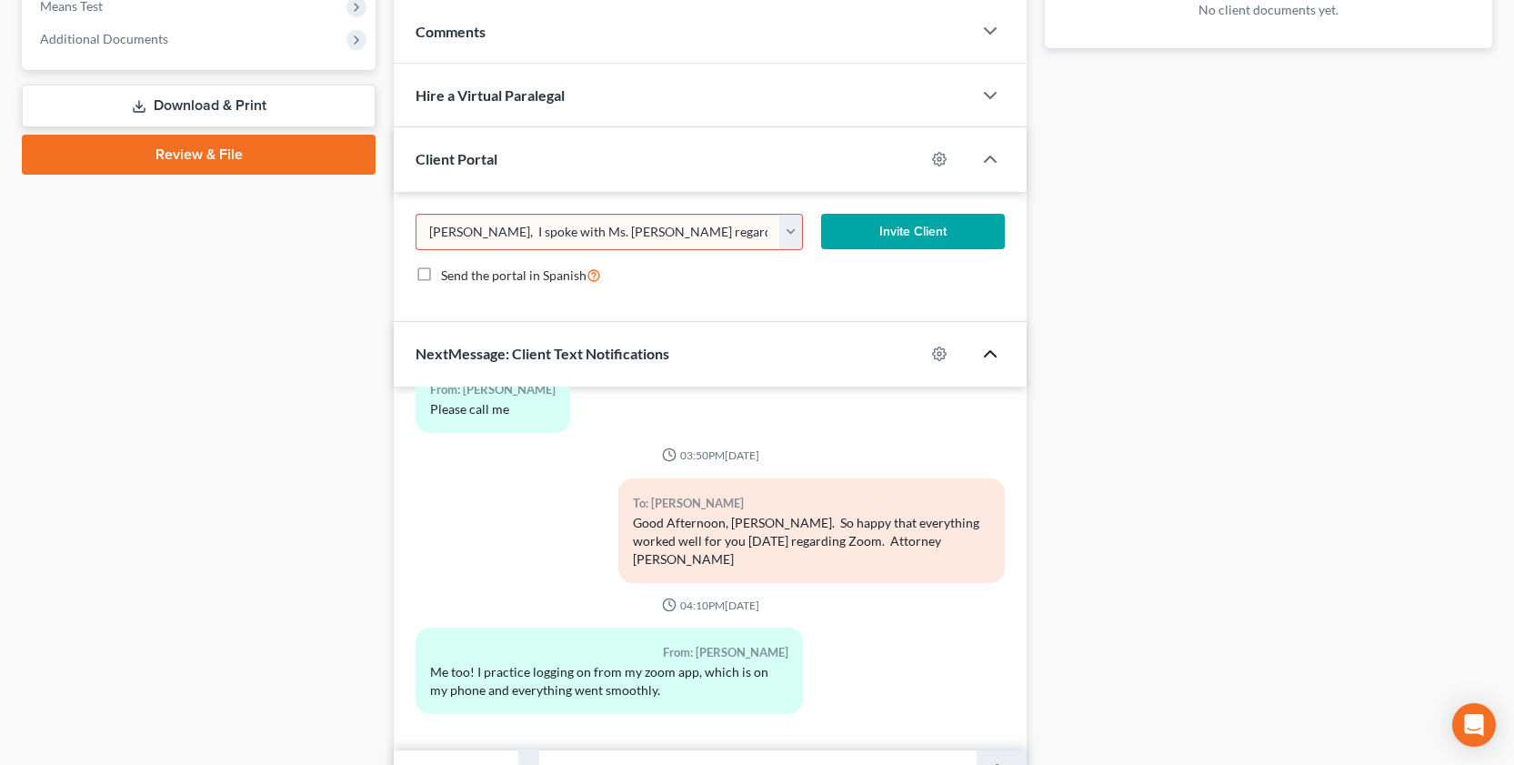
click at [447, 165] on span "Client Portal" at bounding box center [456, 158] width 82 height 17
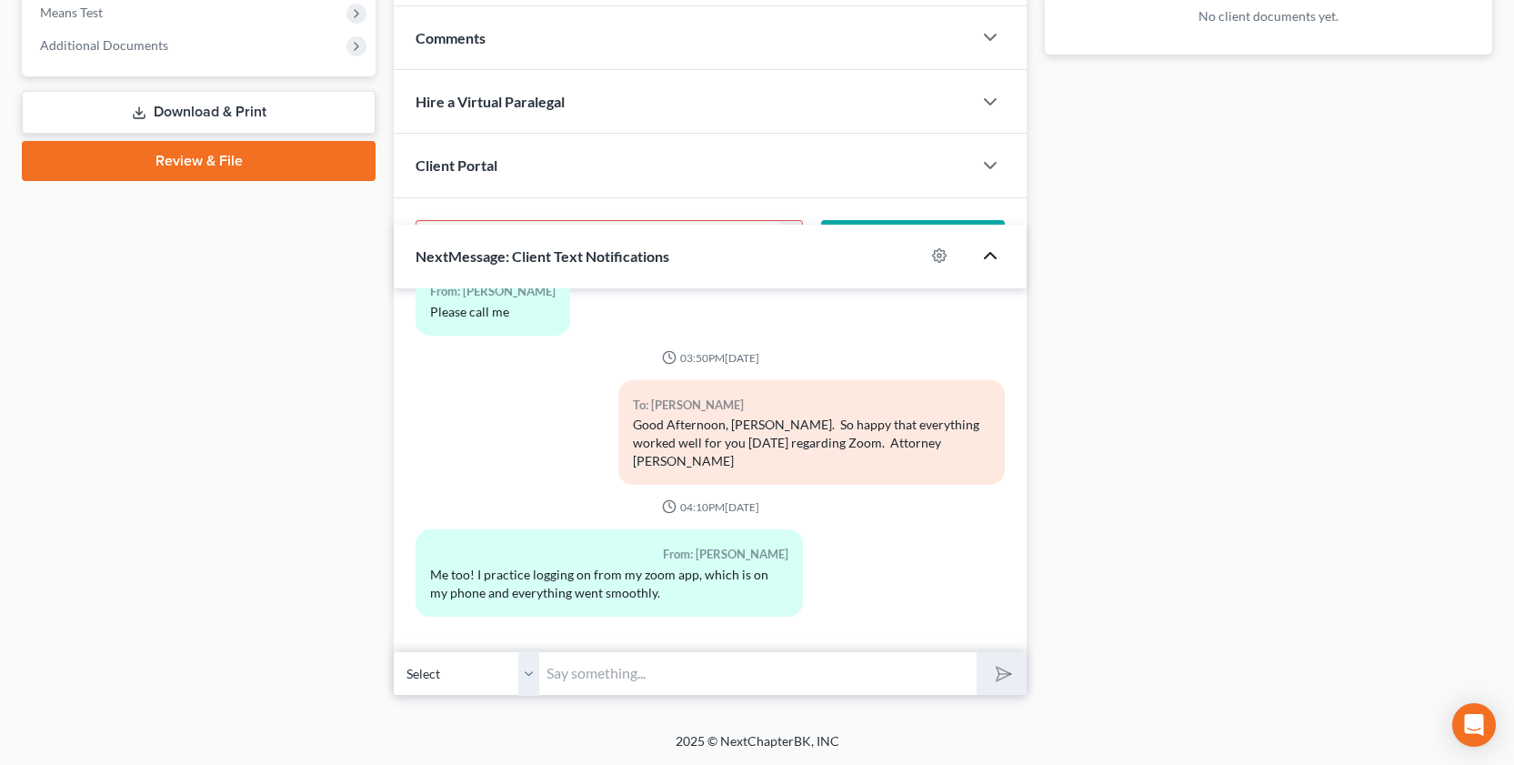
scroll to position [690, 0]
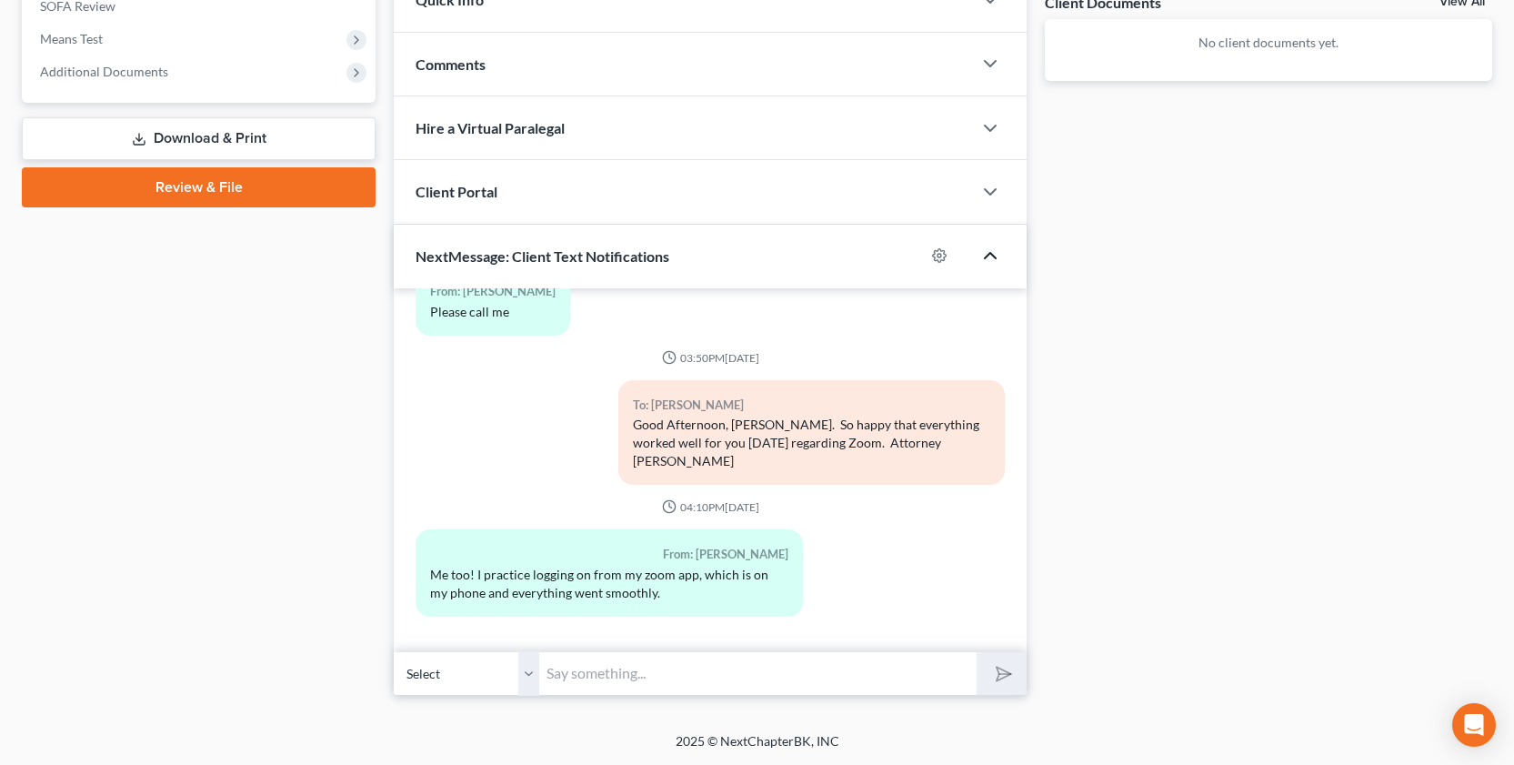
click at [991, 253] on polyline "button" at bounding box center [990, 255] width 11 height 5
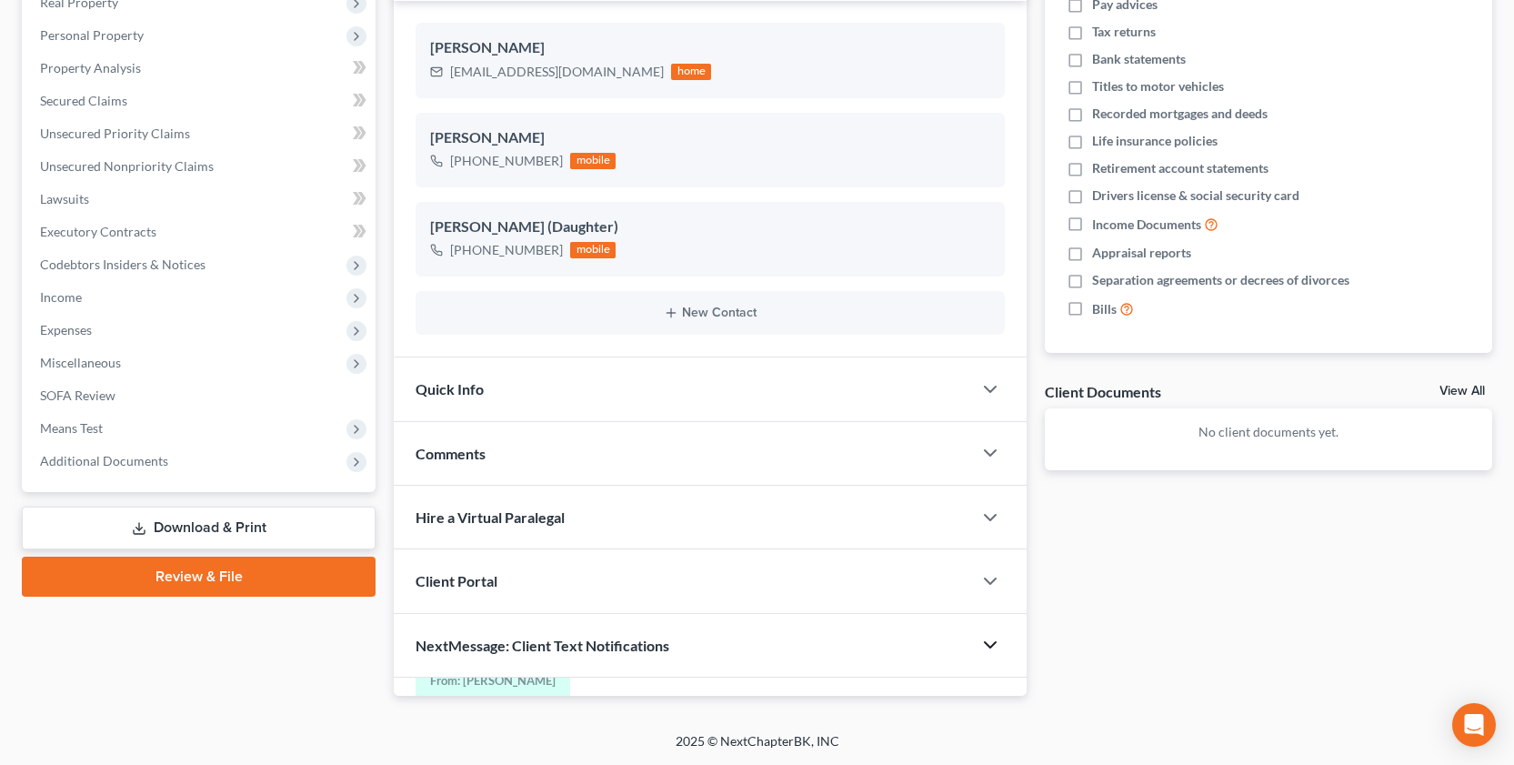
scroll to position [283, 0]
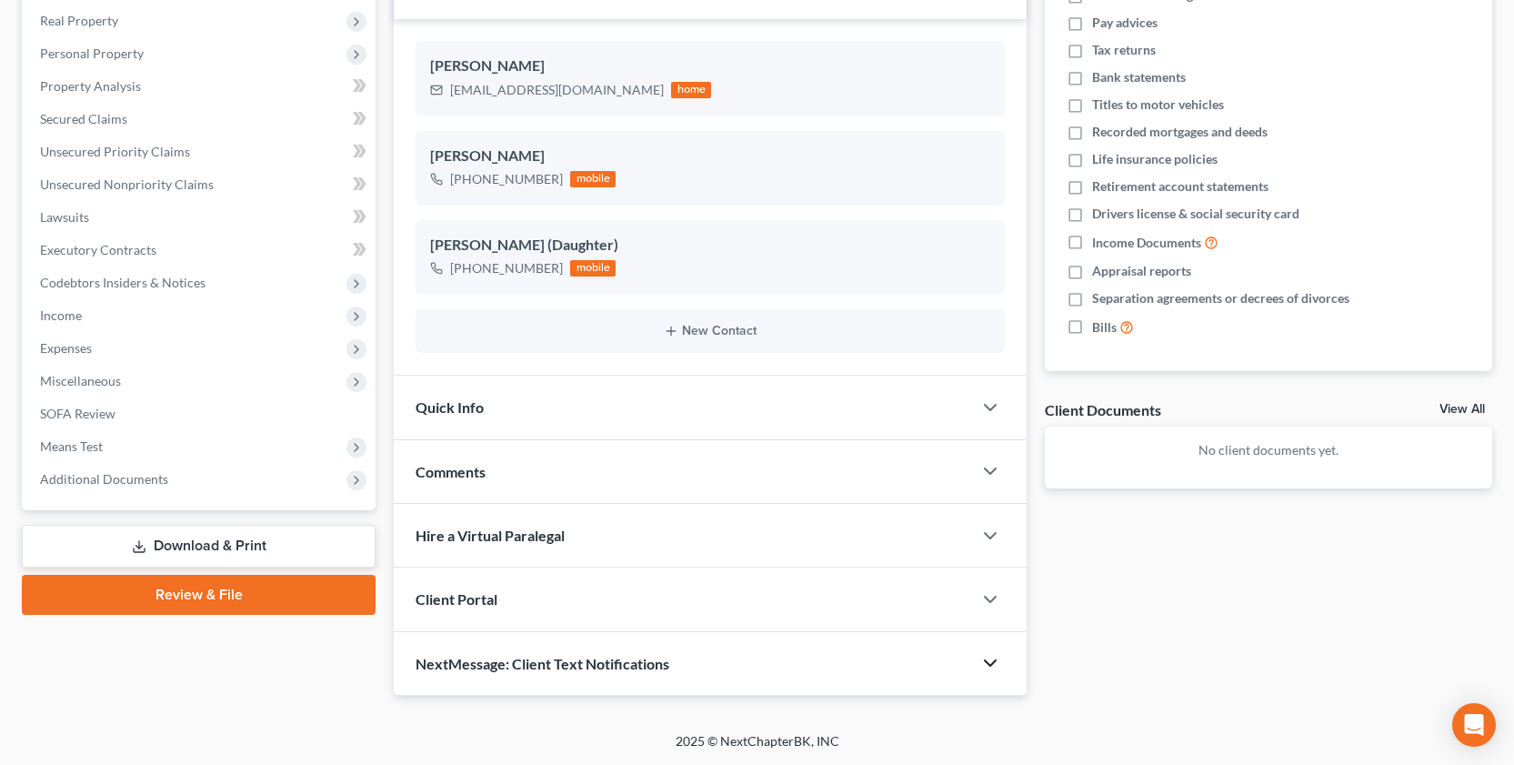
click at [418, 658] on span "NextMessage: Client Text Notifications" at bounding box center [542, 663] width 254 height 17
click at [510, 594] on div "Client Portal" at bounding box center [683, 598] width 578 height 63
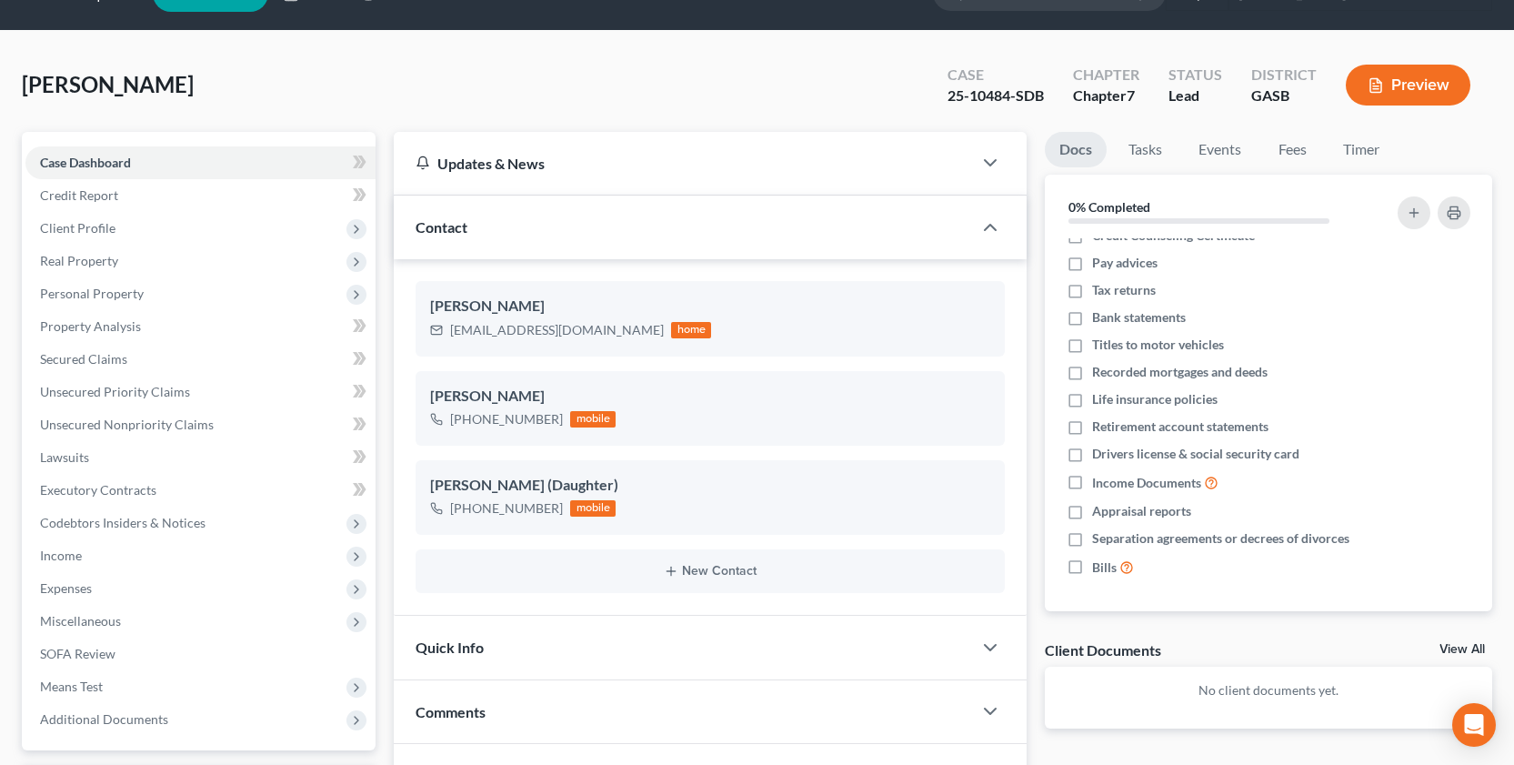
scroll to position [0, 0]
